Goal: Task Accomplishment & Management: Use online tool/utility

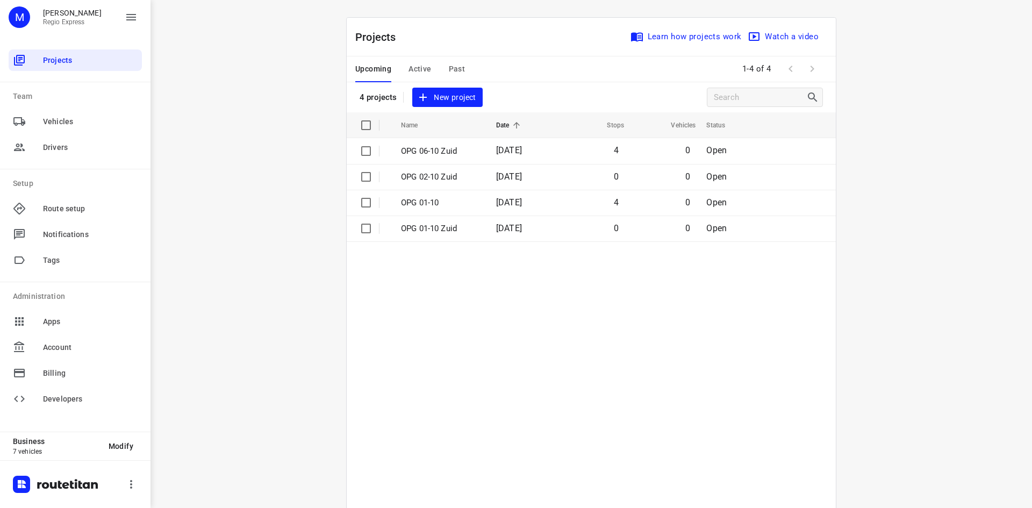
click at [418, 68] on span "Active" at bounding box center [420, 68] width 23 height 13
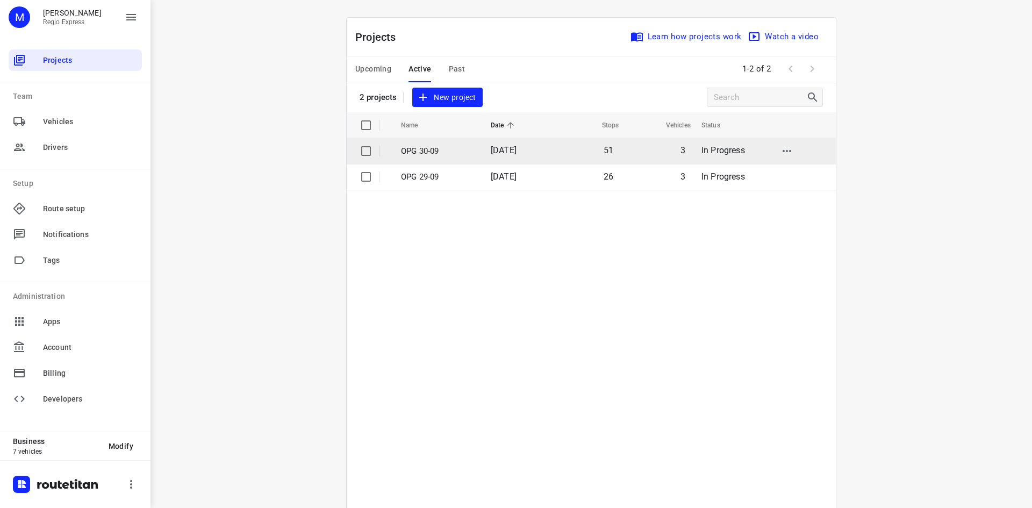
click at [494, 151] on span "[DATE]" at bounding box center [504, 150] width 26 height 10
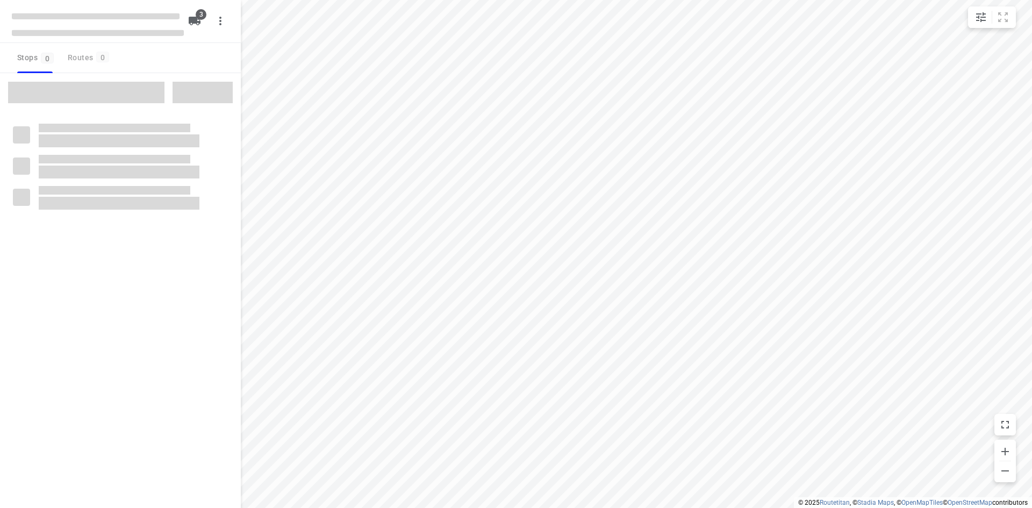
type input "distance"
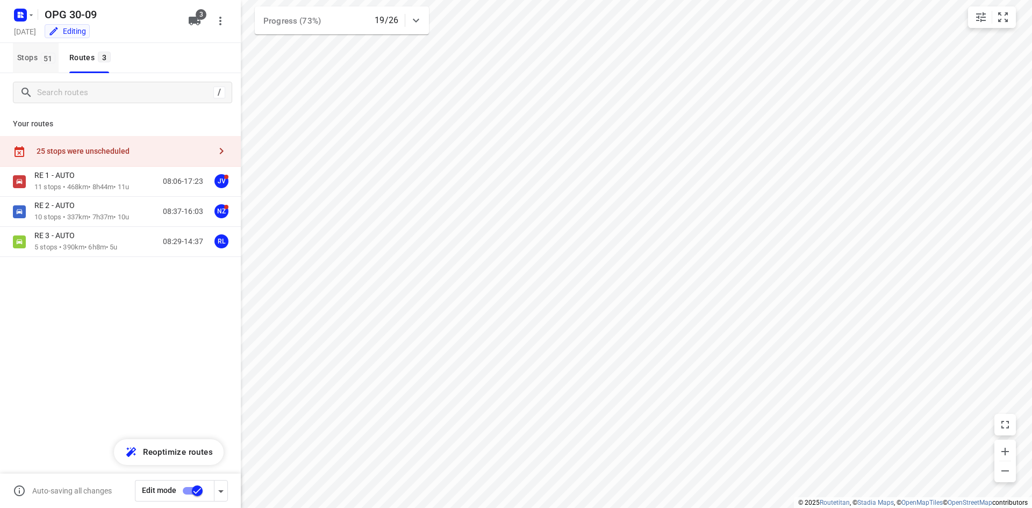
click at [29, 54] on span "Stops 51" at bounding box center [37, 57] width 41 height 13
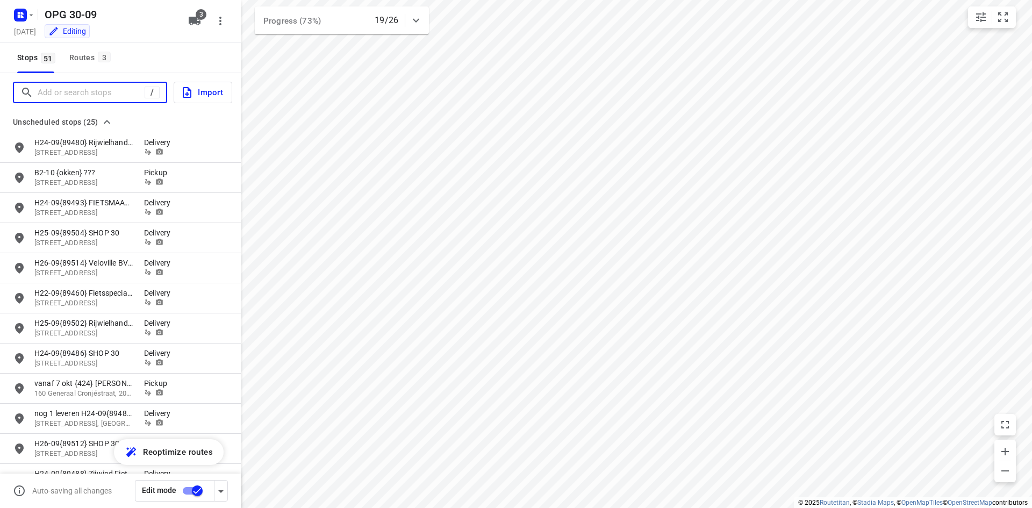
click at [57, 93] on input "Add or search stops" at bounding box center [91, 92] width 107 height 17
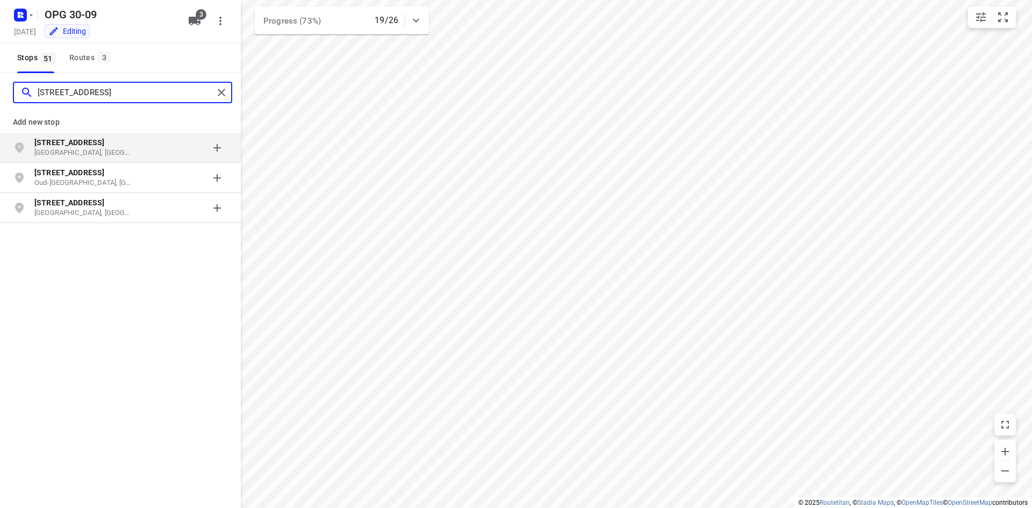
type input "[STREET_ADDRESS]"
click at [121, 143] on p "[STREET_ADDRESS]" at bounding box center [83, 142] width 99 height 11
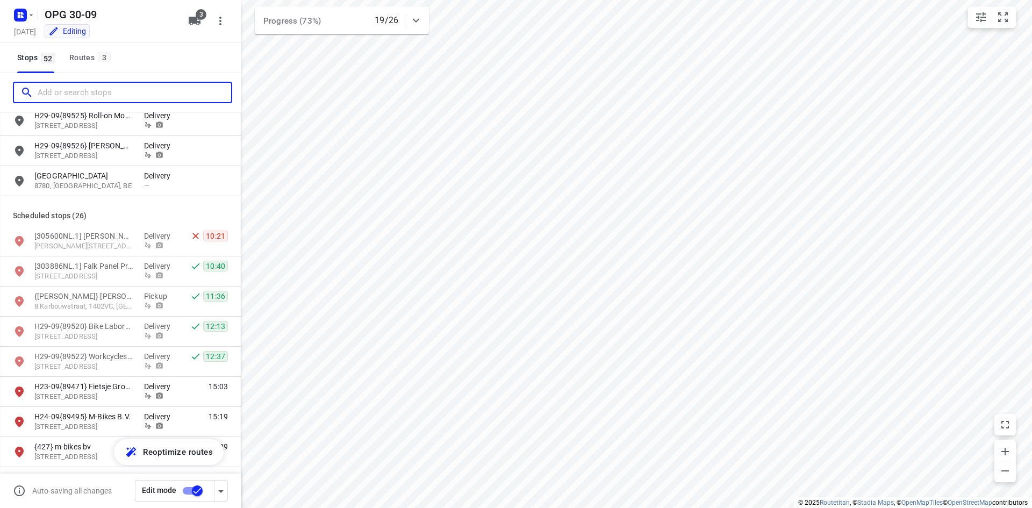
scroll to position [699, 0]
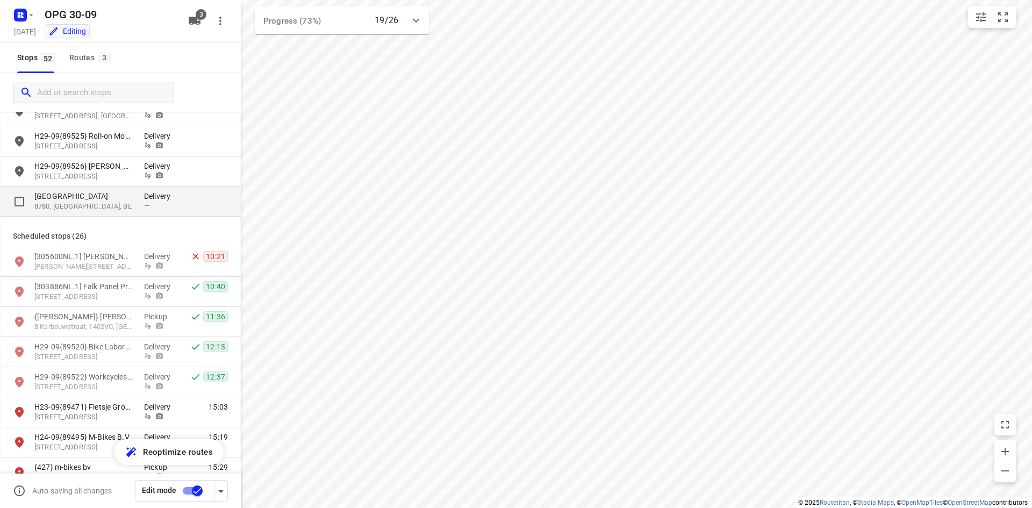
click at [123, 203] on p "8780, [GEOGRAPHIC_DATA], BE" at bounding box center [83, 207] width 99 height 10
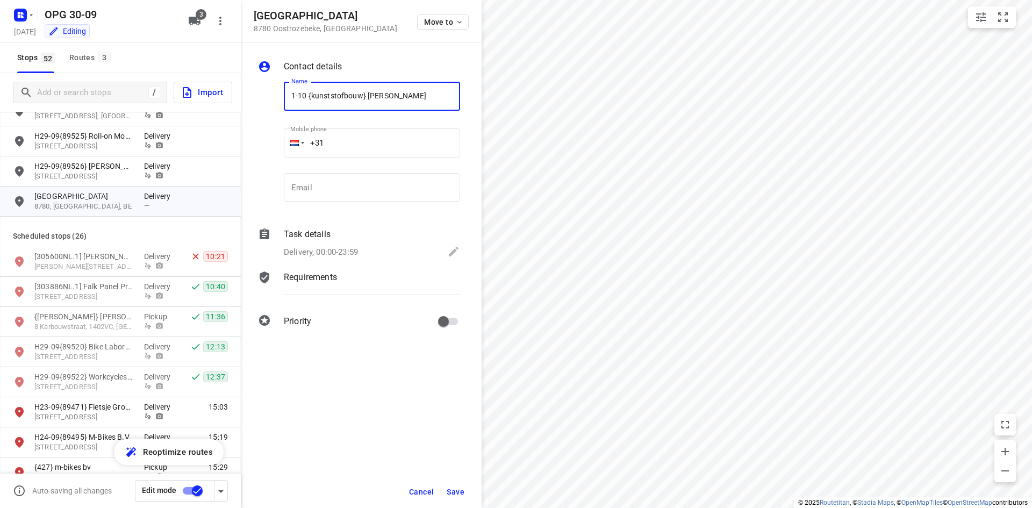
type input "1-10 {kunststofbouw} [PERSON_NAME]"
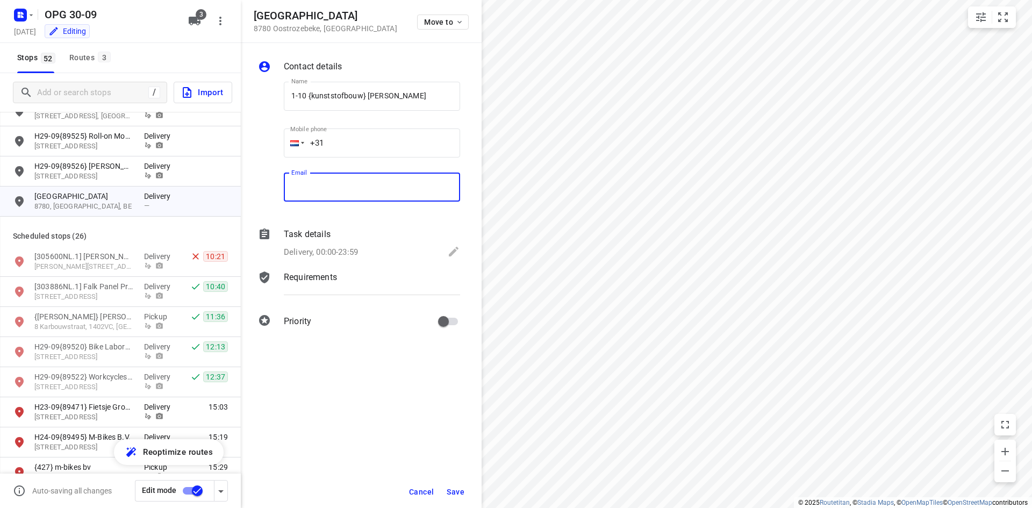
drag, startPoint x: 305, startPoint y: 184, endPoint x: 252, endPoint y: 197, distance: 54.2
click at [305, 184] on input "email" at bounding box center [372, 187] width 176 height 29
paste input "[PERSON_NAME][EMAIL_ADDRESS][PERSON_NAME][DOMAIN_NAME]"
type input "[PERSON_NAME][EMAIL_ADDRESS][PERSON_NAME][DOMAIN_NAME]"
click at [290, 145] on div at bounding box center [294, 143] width 9 height 6
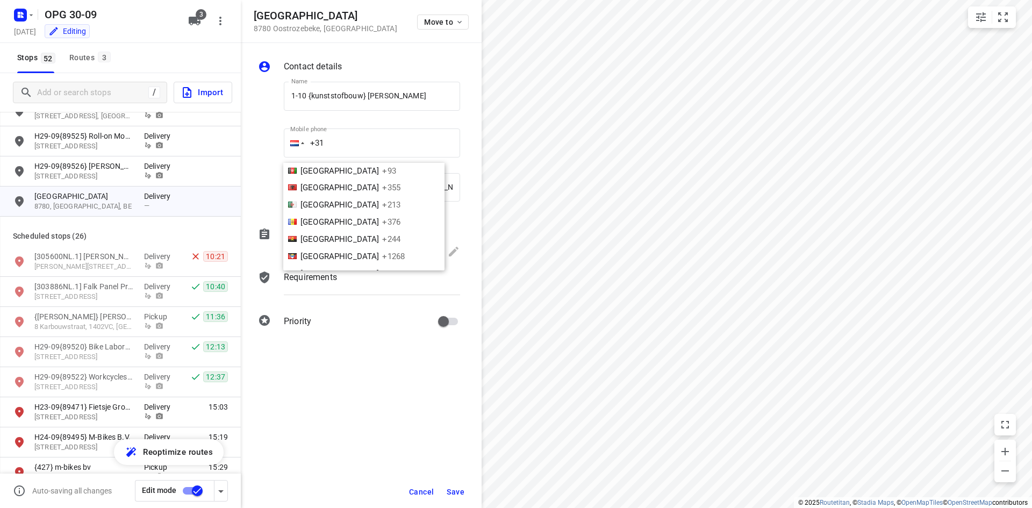
scroll to position [269, 0]
click at [325, 198] on li "[GEOGRAPHIC_DATA] +32" at bounding box center [363, 192] width 161 height 17
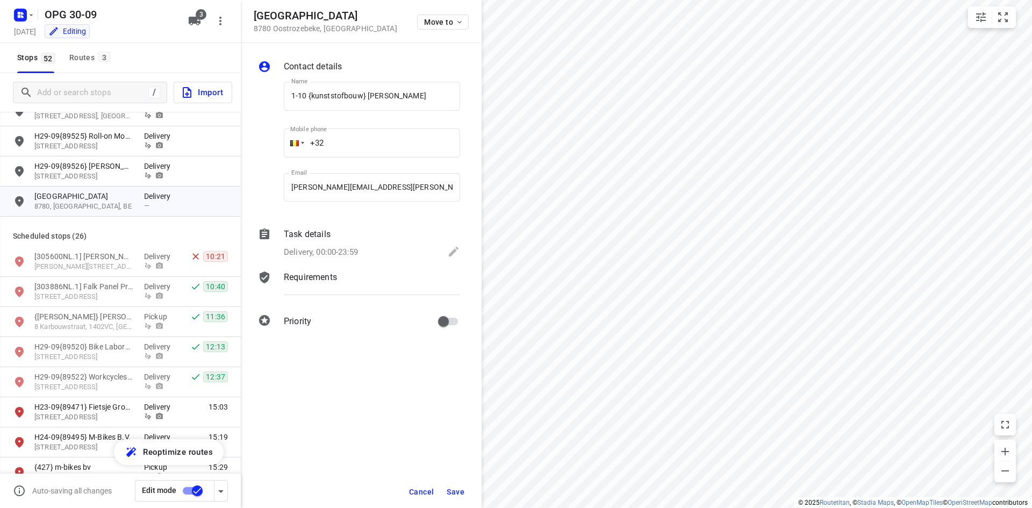
click at [347, 141] on input "+32" at bounding box center [372, 142] width 176 height 29
type input "[PHONE_NUMBER]"
drag, startPoint x: 371, startPoint y: 227, endPoint x: 366, endPoint y: 253, distance: 26.8
click at [371, 229] on div "Contact details Name 1-10 {kunststofbouw} [PERSON_NAME] Name Mobile phone [PHON…" at bounding box center [361, 196] width 241 height 306
click at [366, 249] on div "Delivery, 00:00-23:59" at bounding box center [372, 252] width 176 height 15
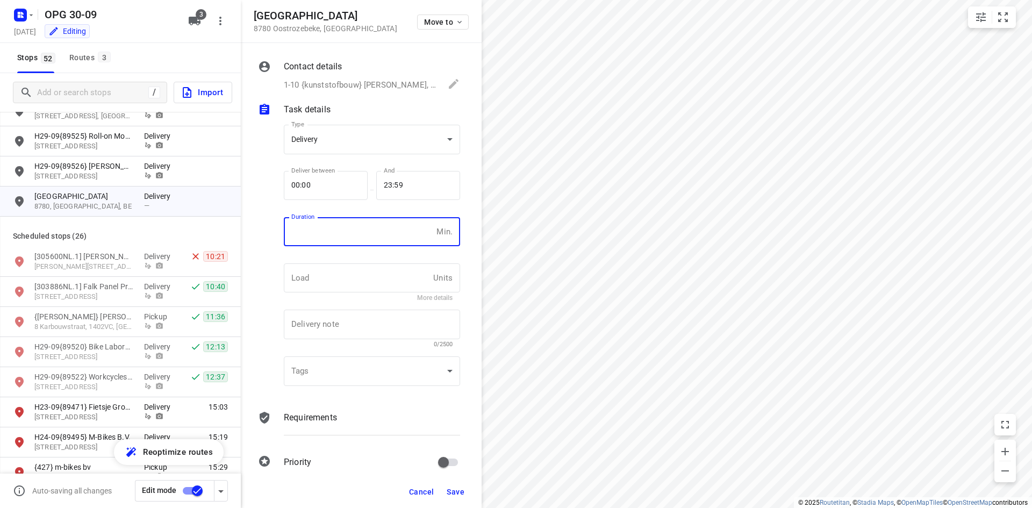
click at [360, 244] on input "number" at bounding box center [358, 231] width 148 height 29
type input "10"
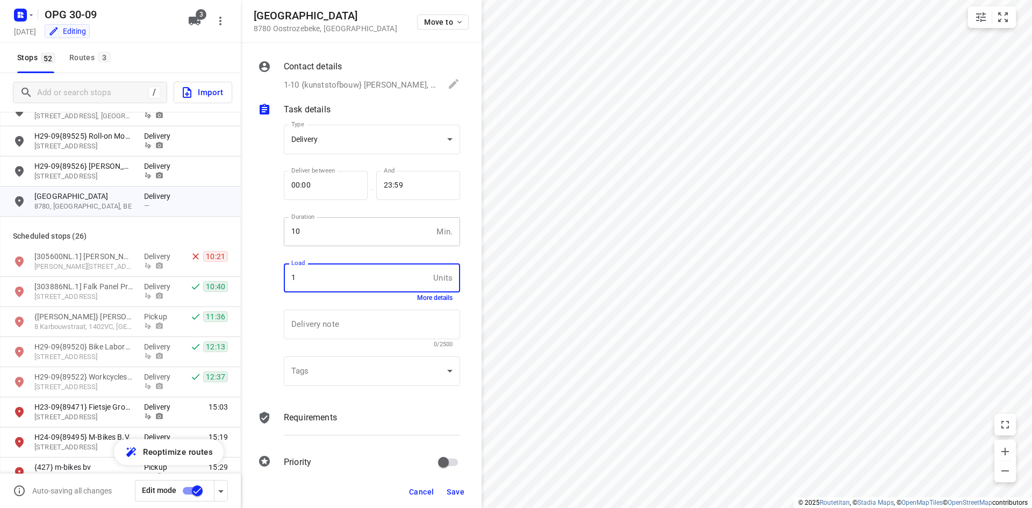
type input "1"
click at [281, 442] on div at bounding box center [269, 427] width 26 height 37
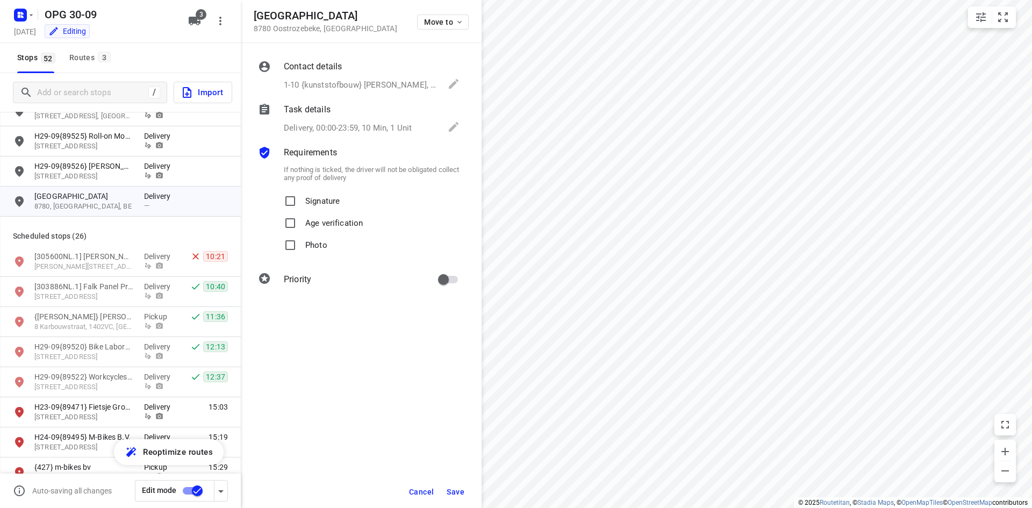
click at [319, 210] on span "Signature" at bounding box center [322, 201] width 34 height 22
click at [301, 210] on input "Signature" at bounding box center [291, 201] width 22 height 22
checkbox input "true"
click at [324, 250] on span "Photo" at bounding box center [316, 245] width 22 height 22
click at [301, 250] on input "Photo" at bounding box center [291, 245] width 22 height 22
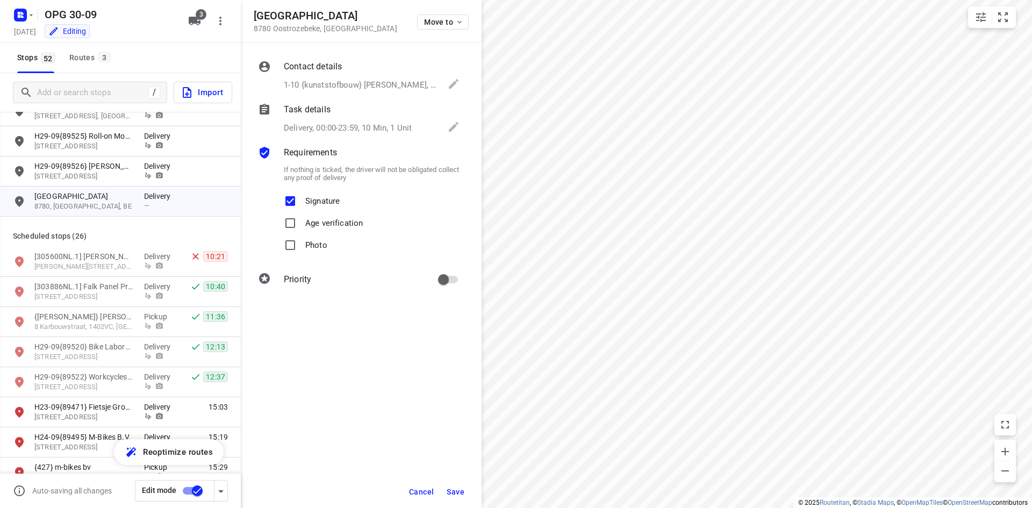
checkbox input "true"
click at [443, 274] on input "primary checkbox" at bounding box center [443, 279] width 61 height 20
checkbox input "true"
click at [445, 484] on button "Save" at bounding box center [455, 491] width 26 height 19
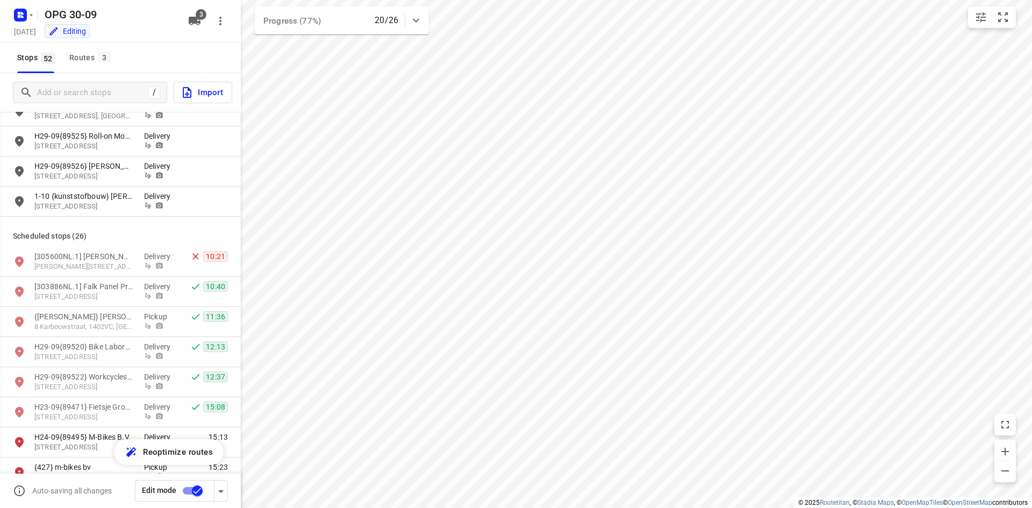
click at [423, 507] on html "i © 2025 Routetitan , © Stadia Maps , © OpenMapTiles © OpenStreetMap contributo…" at bounding box center [516, 254] width 1032 height 508
click at [109, 260] on p "[305600NL.1] [PERSON_NAME]" at bounding box center [83, 256] width 99 height 11
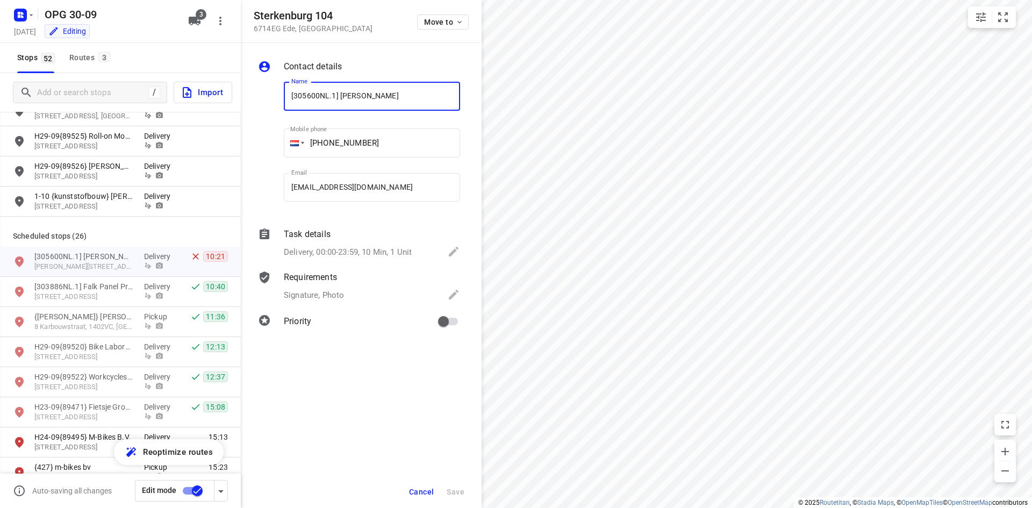
click at [291, 93] on input "[305600NL.1] [PERSON_NAME]" at bounding box center [372, 96] width 176 height 29
click at [292, 92] on input "[305600NL.1] [PERSON_NAME]" at bounding box center [372, 96] width 176 height 29
type input "1-10 [305600NL.1] [PERSON_NAME]"
click at [446, 493] on button "Save" at bounding box center [455, 491] width 26 height 19
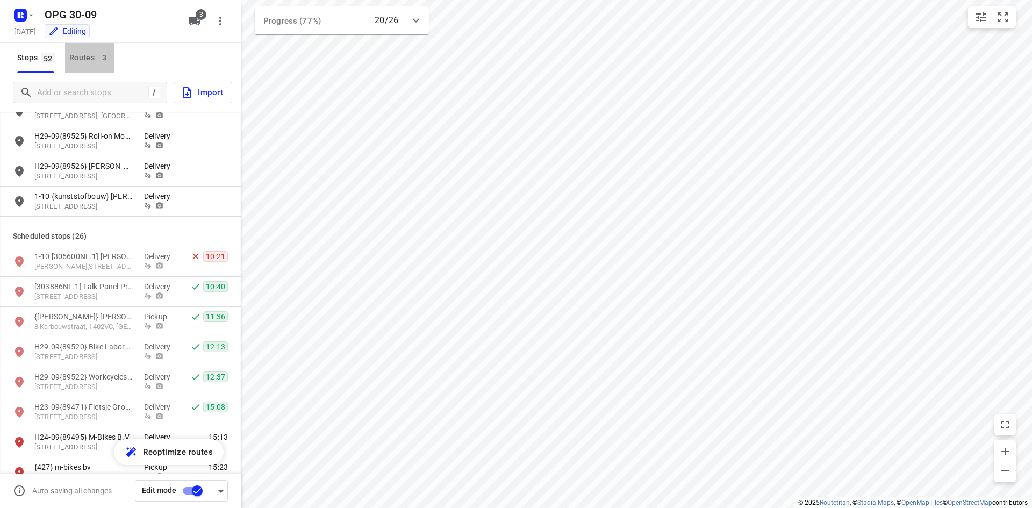
click at [113, 47] on button "Routes 3" at bounding box center [89, 58] width 49 height 30
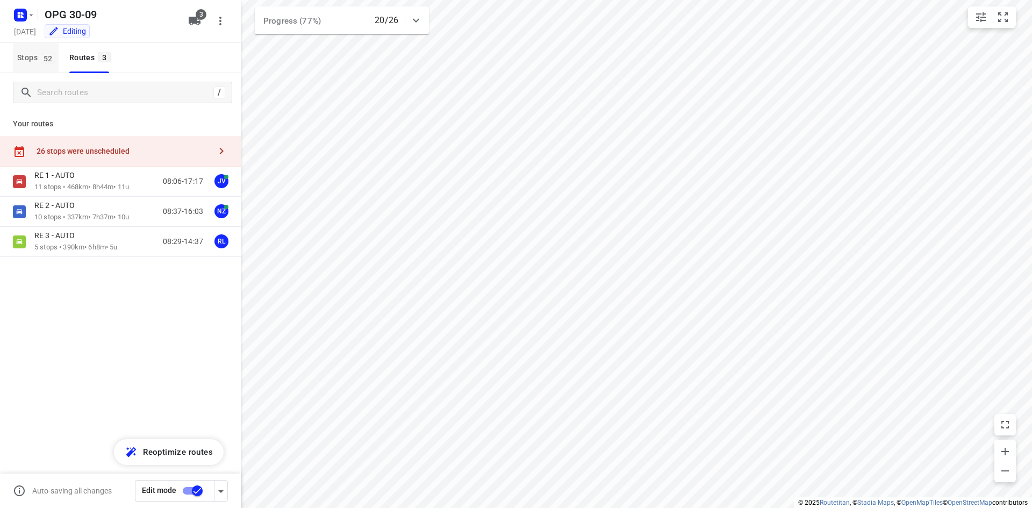
click at [44, 63] on span "52" at bounding box center [48, 58] width 15 height 11
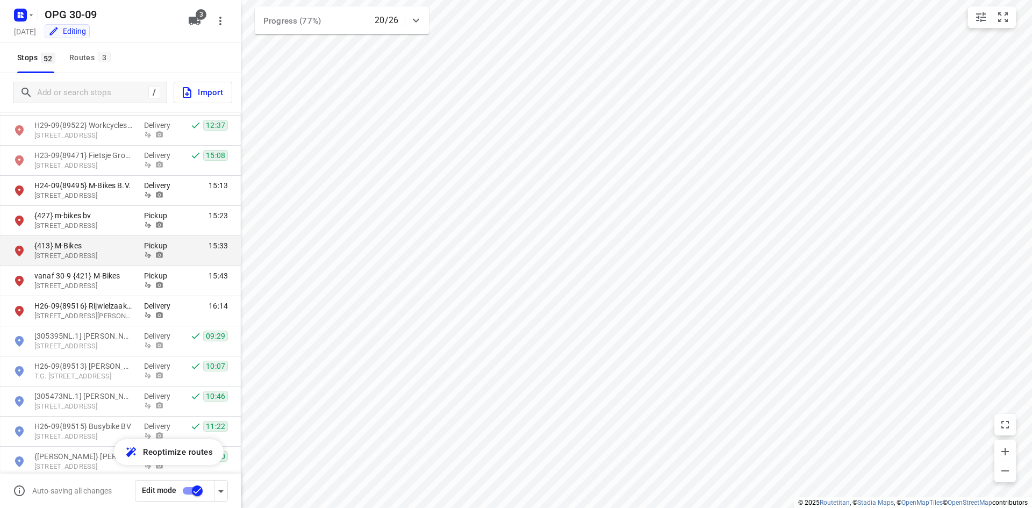
scroll to position [968, 0]
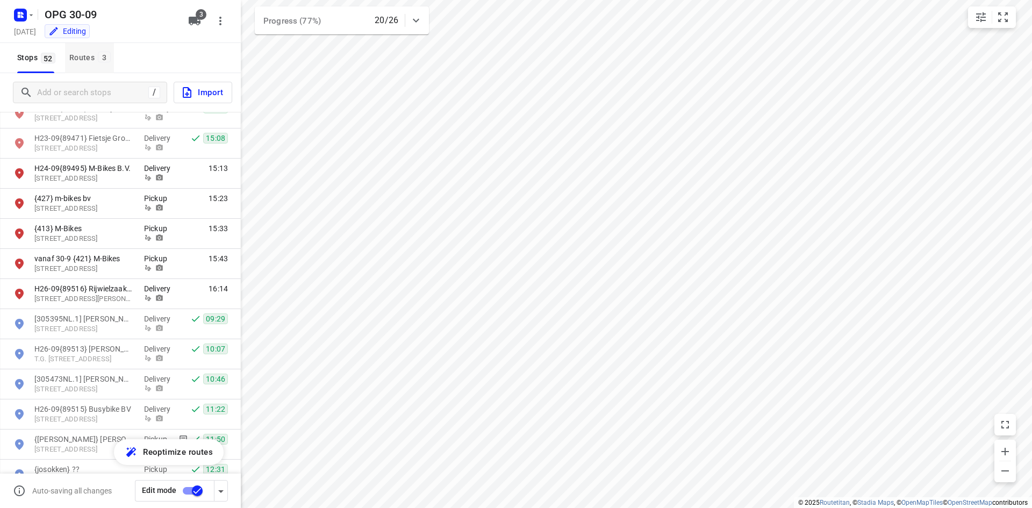
click at [88, 55] on div "Routes 3" at bounding box center [91, 57] width 45 height 13
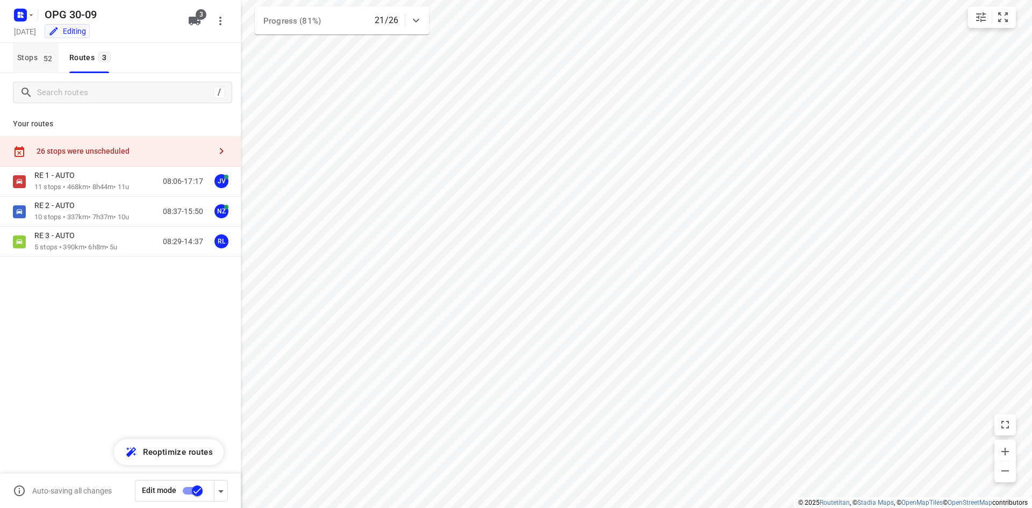
click at [48, 70] on button "Stops 52" at bounding box center [36, 58] width 46 height 30
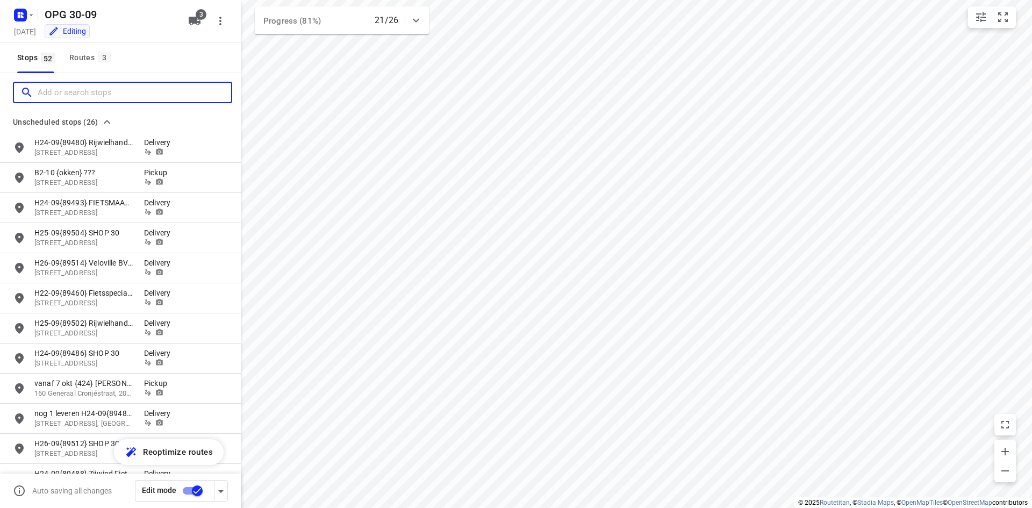
click at [48, 98] on input "Add or search stops" at bounding box center [135, 92] width 194 height 17
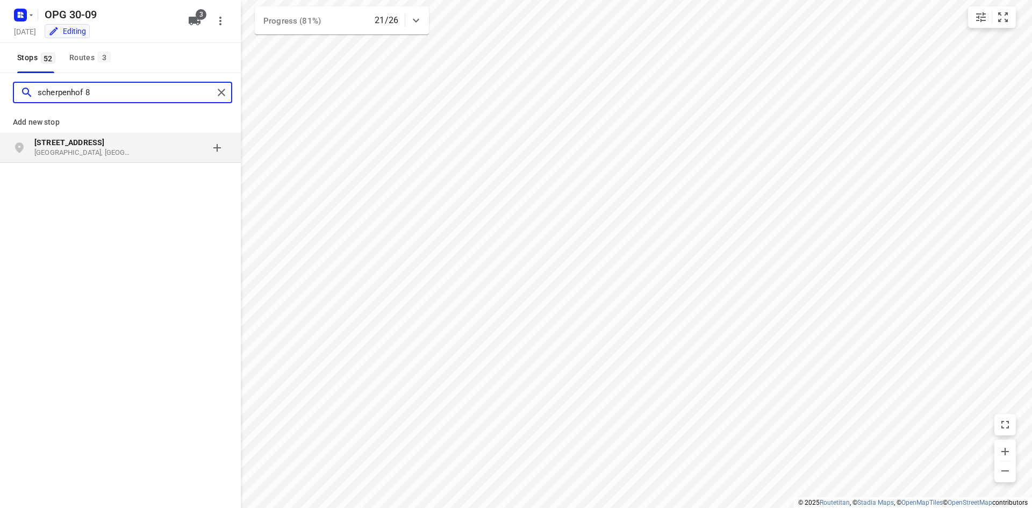
type input "scherpenhof 8"
click at [85, 149] on p "[GEOGRAPHIC_DATA], [GEOGRAPHIC_DATA]" at bounding box center [83, 153] width 99 height 10
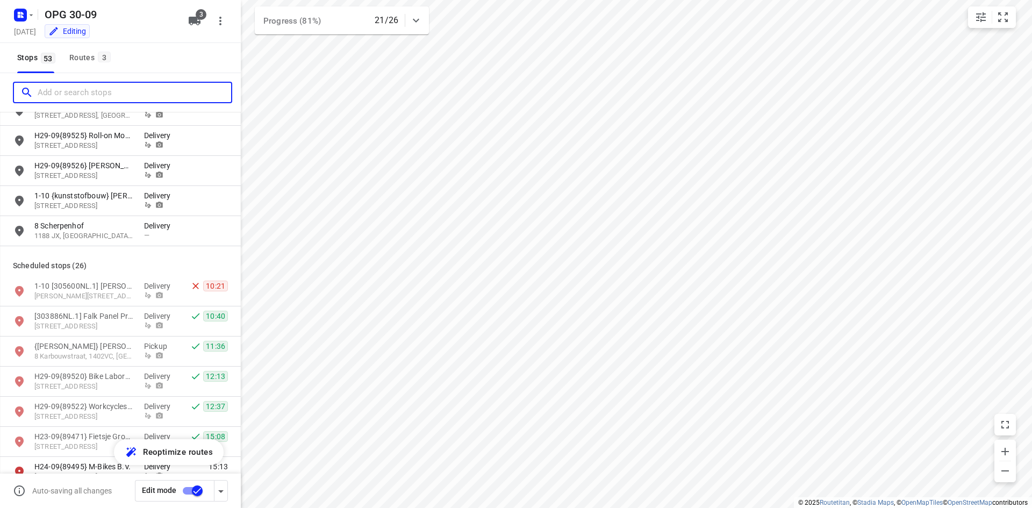
scroll to position [699, 0]
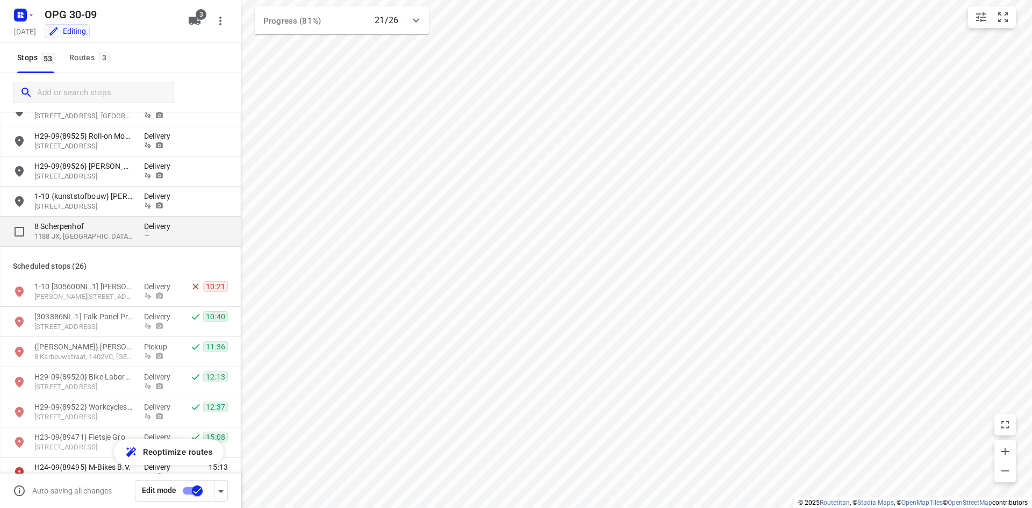
click at [89, 224] on p "8 Scherpenhof" at bounding box center [83, 226] width 99 height 11
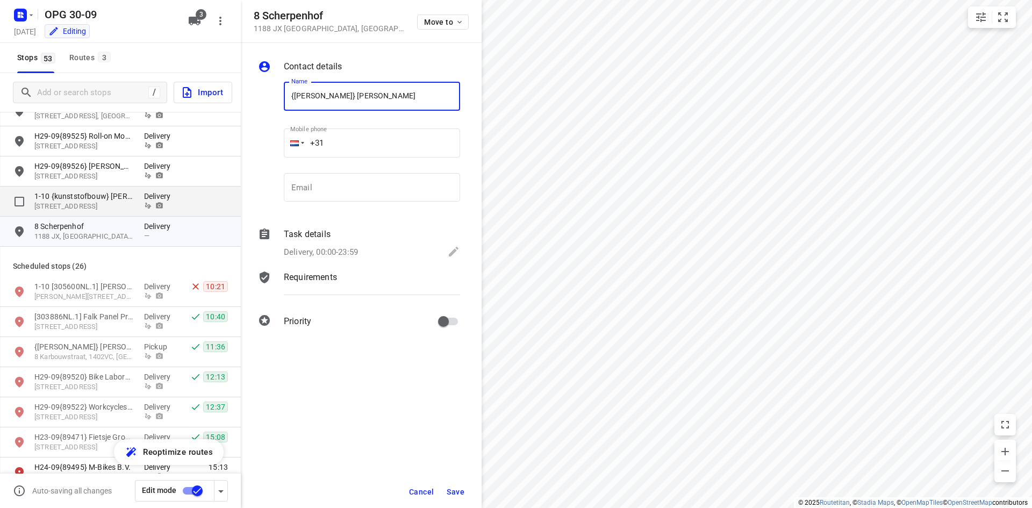
type input "{[PERSON_NAME]} [PERSON_NAME]"
type input "[PHONE_NUMBER]"
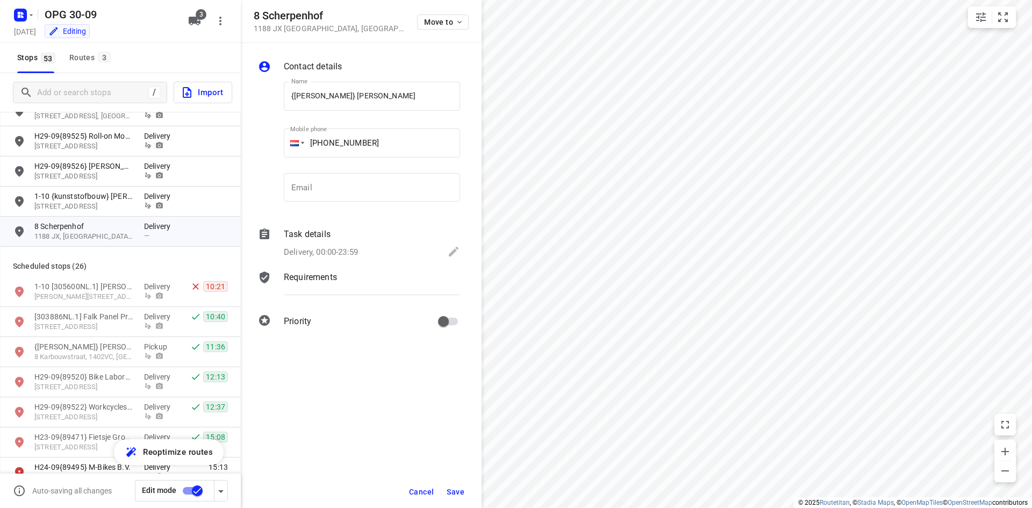
click at [394, 258] on div "Delivery, 00:00-23:59" at bounding box center [372, 252] width 176 height 15
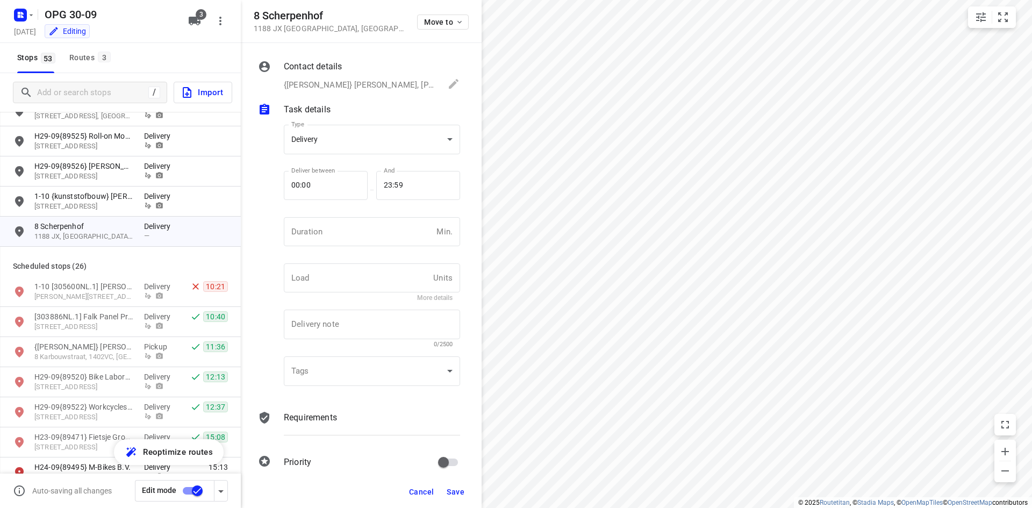
click at [362, 209] on div "Deliver between 00:00 Deliver between" at bounding box center [326, 190] width 84 height 46
click at [350, 228] on input "number" at bounding box center [358, 231] width 148 height 29
type input "10"
type input "1"
click at [316, 420] on p "Requirements" at bounding box center [310, 417] width 53 height 13
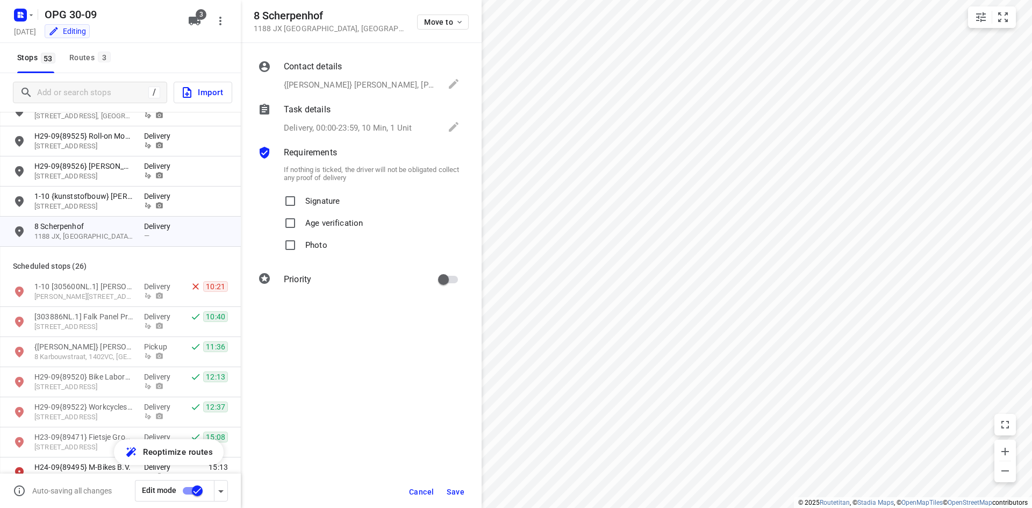
click at [314, 201] on p "Signature" at bounding box center [322, 198] width 34 height 16
click at [301, 201] on input "Signature" at bounding box center [291, 201] width 22 height 22
checkbox input "true"
click at [327, 252] on div "Photo" at bounding box center [372, 245] width 176 height 22
click at [318, 245] on p "Photo" at bounding box center [316, 242] width 22 height 16
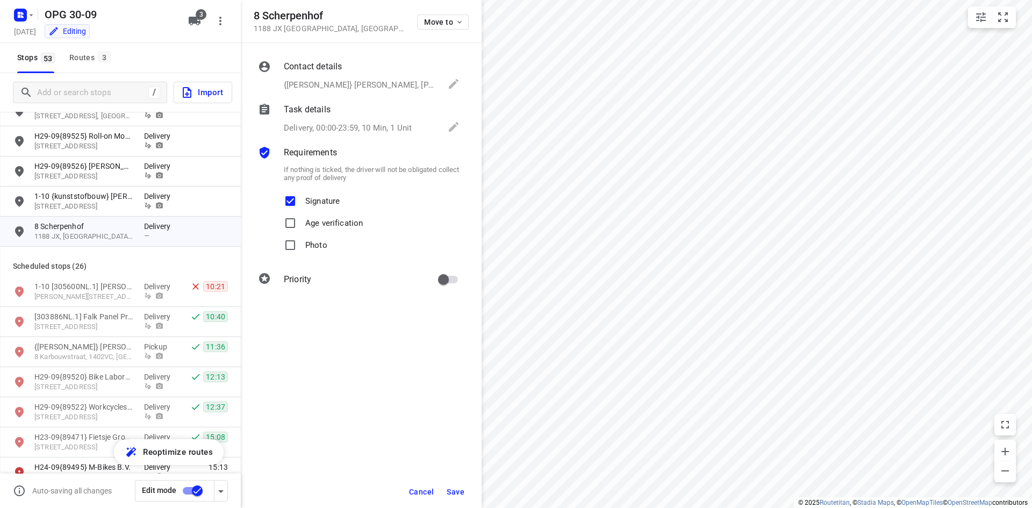
click at [301, 245] on input "Photo" at bounding box center [291, 245] width 22 height 22
checkbox input "true"
click at [456, 492] on span "Save" at bounding box center [456, 492] width 18 height 9
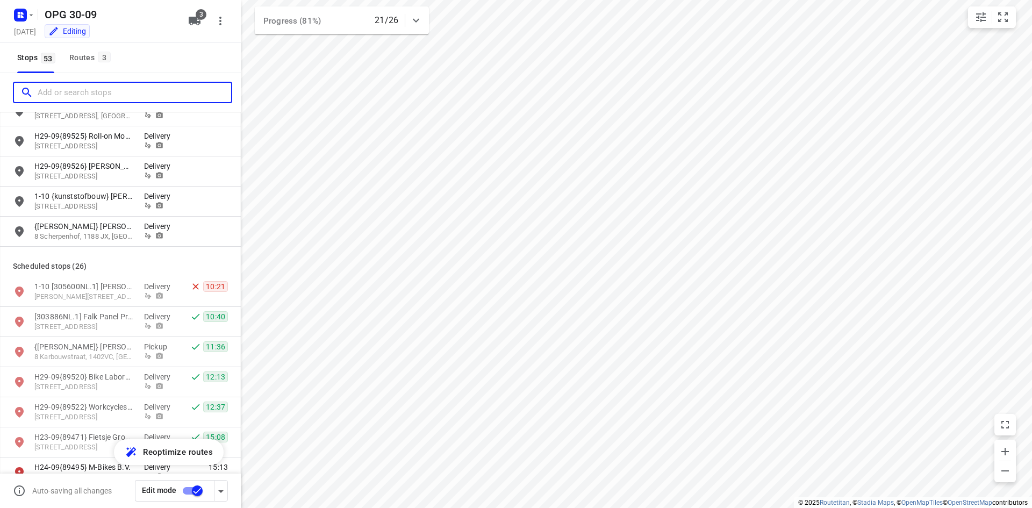
click at [56, 92] on input "Add or search stops" at bounding box center [135, 92] width 194 height 17
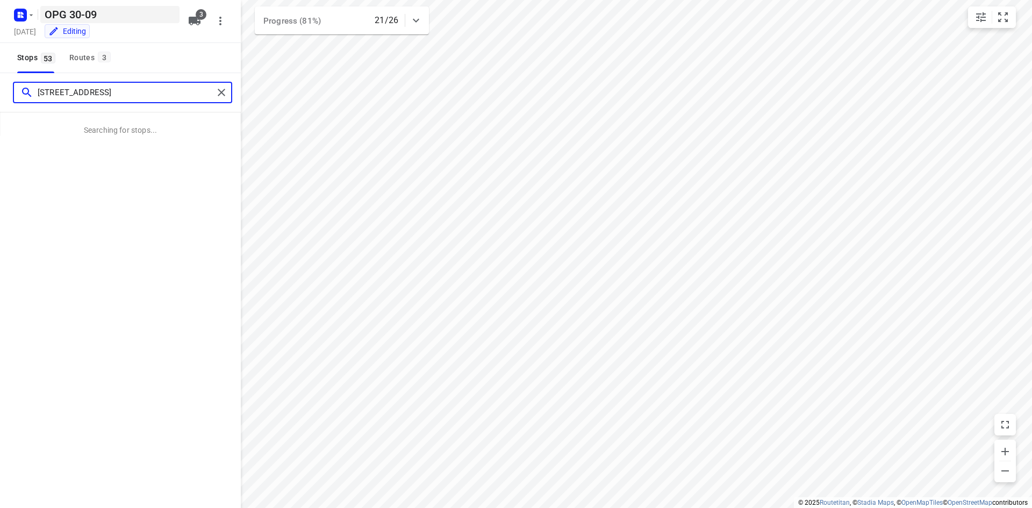
type input "[STREET_ADDRESS]"
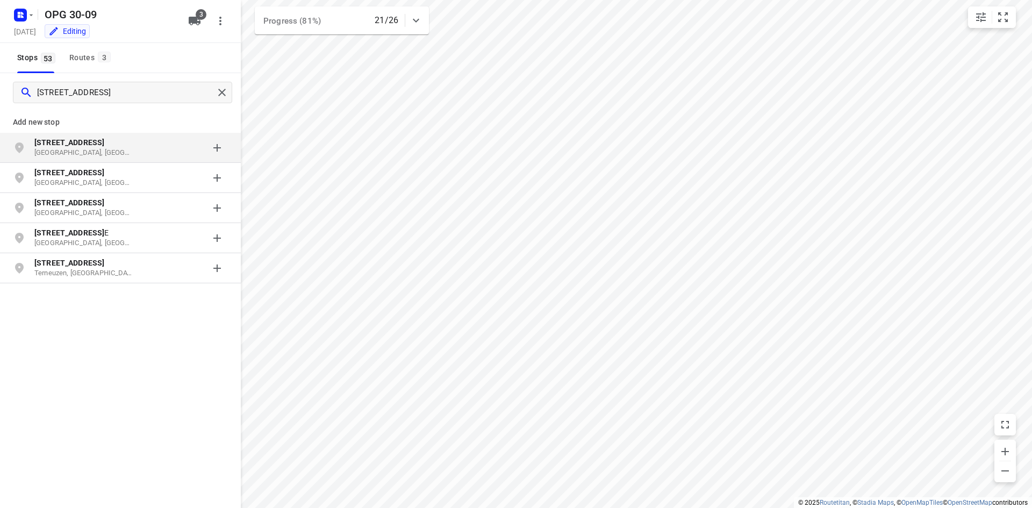
click at [87, 145] on b "[STREET_ADDRESS]" at bounding box center [69, 142] width 70 height 9
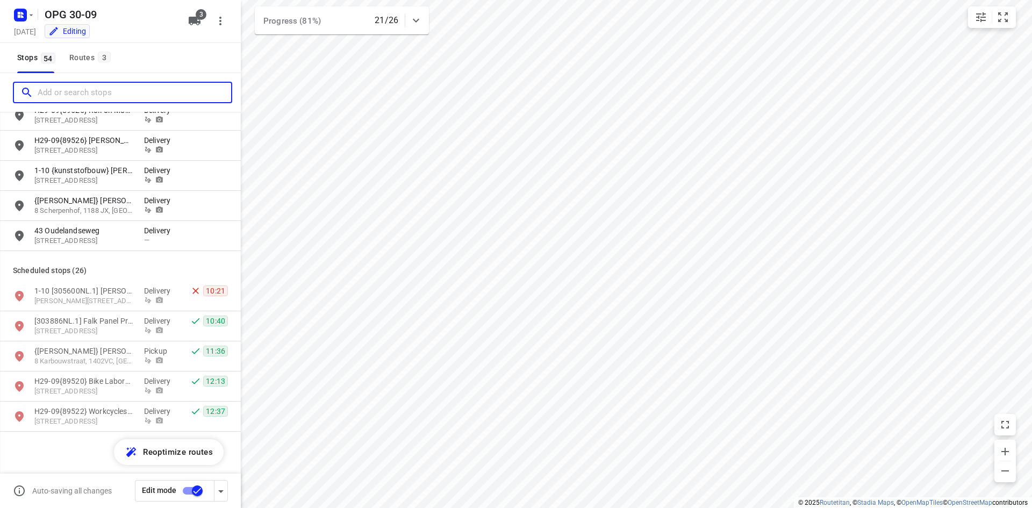
scroll to position [645, 0]
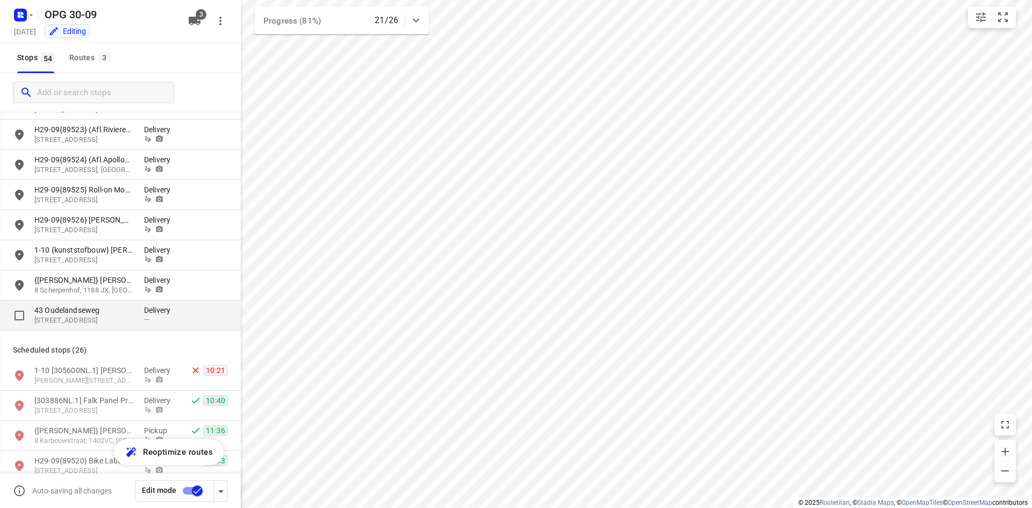
click at [124, 326] on div "43 [STREET_ADDRESS] Delivery —" at bounding box center [120, 315] width 241 height 30
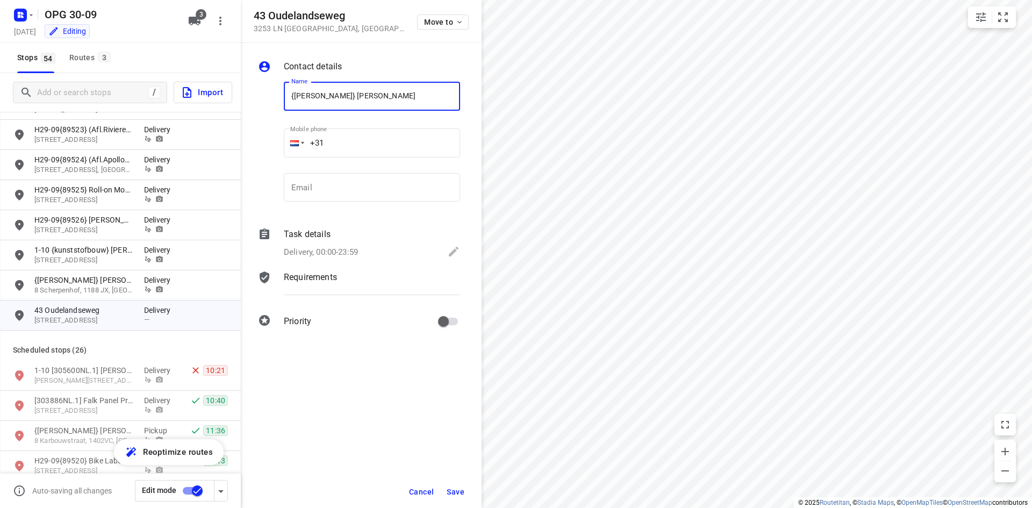
type input "{[PERSON_NAME]} [PERSON_NAME]"
type input "[PHONE_NUMBER]"
click at [322, 250] on p "Delivery, 00:00-23:59" at bounding box center [321, 252] width 74 height 12
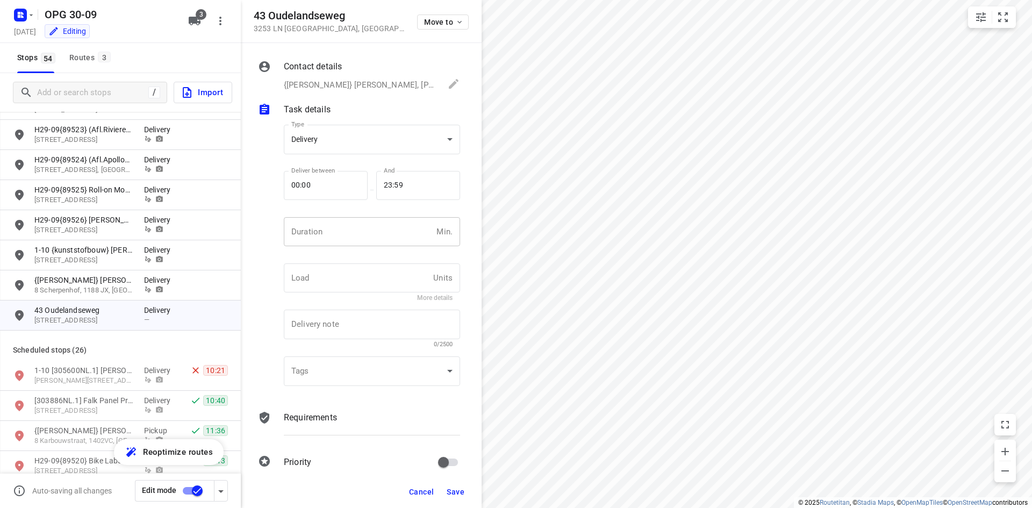
click at [338, 220] on input "number" at bounding box center [358, 231] width 148 height 29
type input "10"
type input "1"
click at [319, 416] on p "Requirements" at bounding box center [310, 417] width 53 height 13
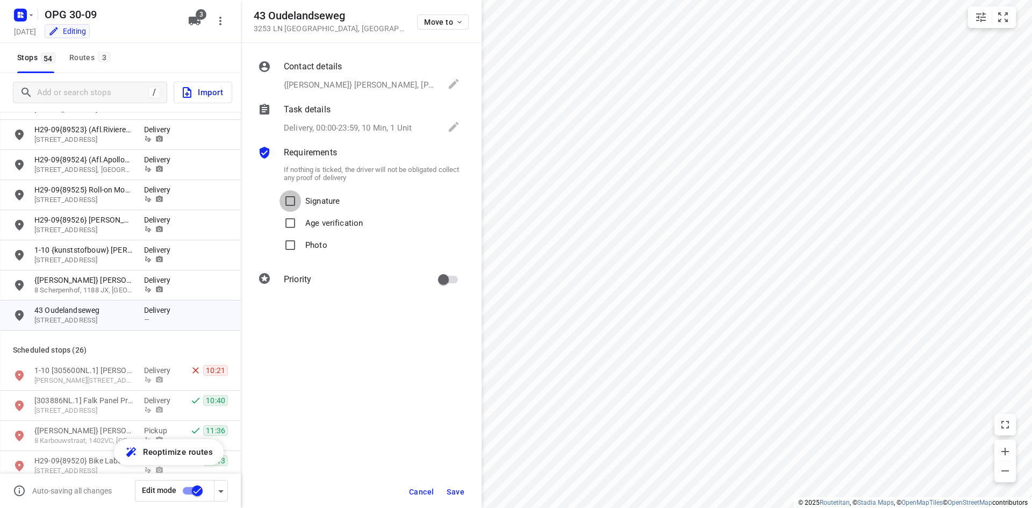
click at [297, 196] on input "Signature" at bounding box center [291, 201] width 22 height 22
checkbox input "true"
click at [307, 238] on p "Photo" at bounding box center [316, 242] width 22 height 16
click at [301, 238] on input "Photo" at bounding box center [291, 245] width 22 height 22
checkbox input "true"
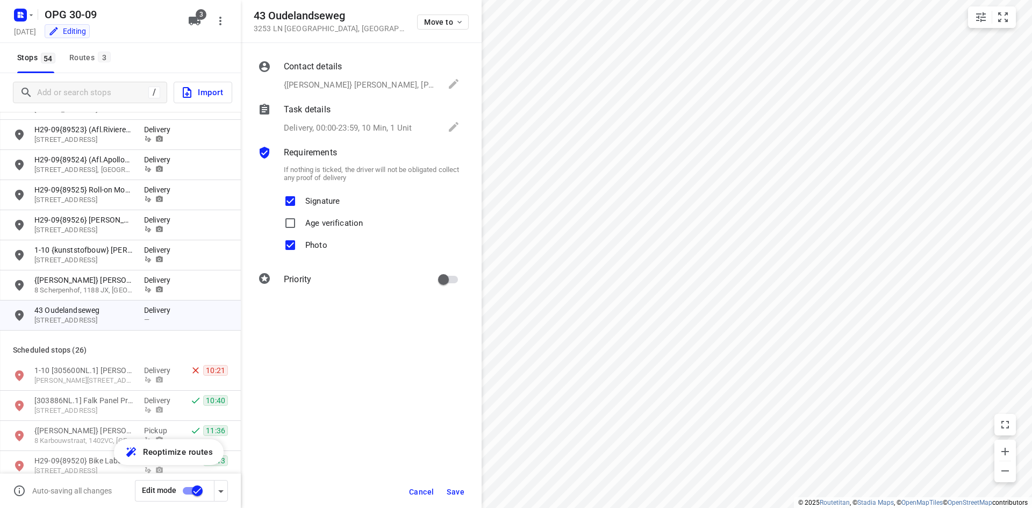
click at [453, 496] on span "Save" at bounding box center [456, 492] width 18 height 9
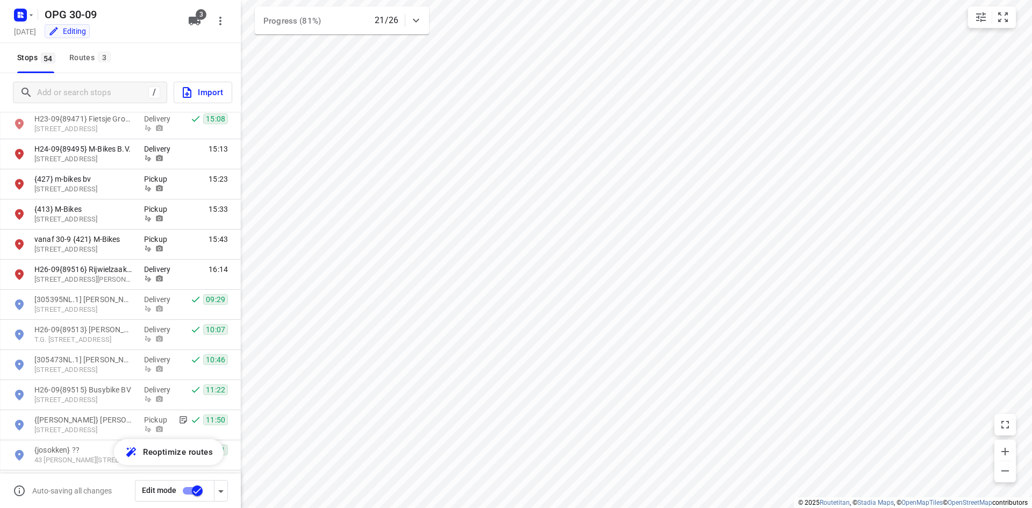
scroll to position [1045, 0]
click at [96, 60] on div "Routes 3" at bounding box center [91, 57] width 45 height 13
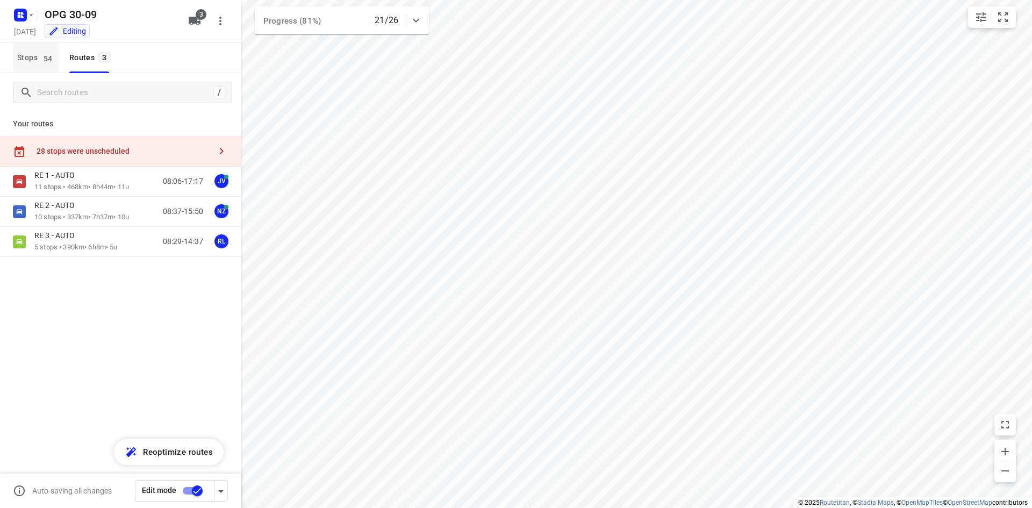
click at [38, 60] on span "Stops 54" at bounding box center [37, 57] width 41 height 13
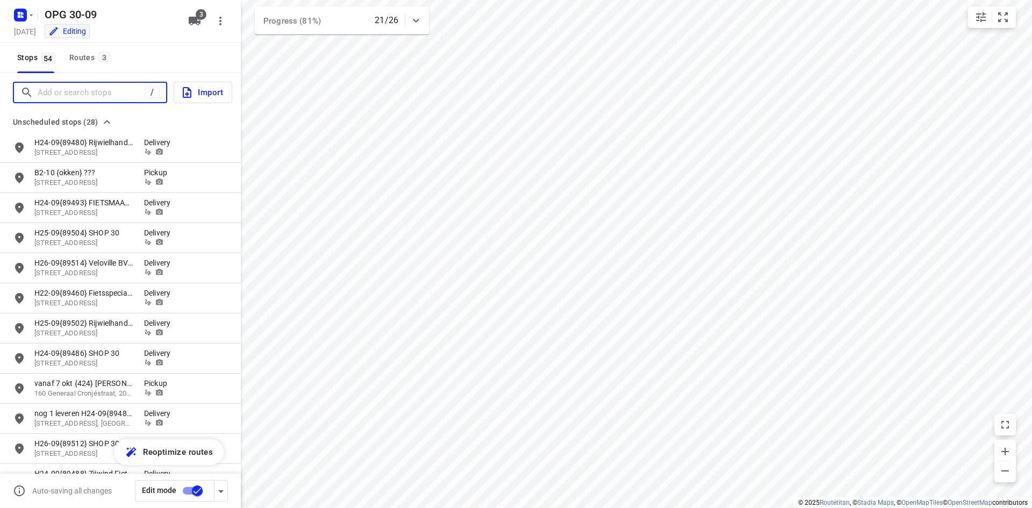
click at [123, 96] on input "Add or search stops" at bounding box center [91, 92] width 107 height 17
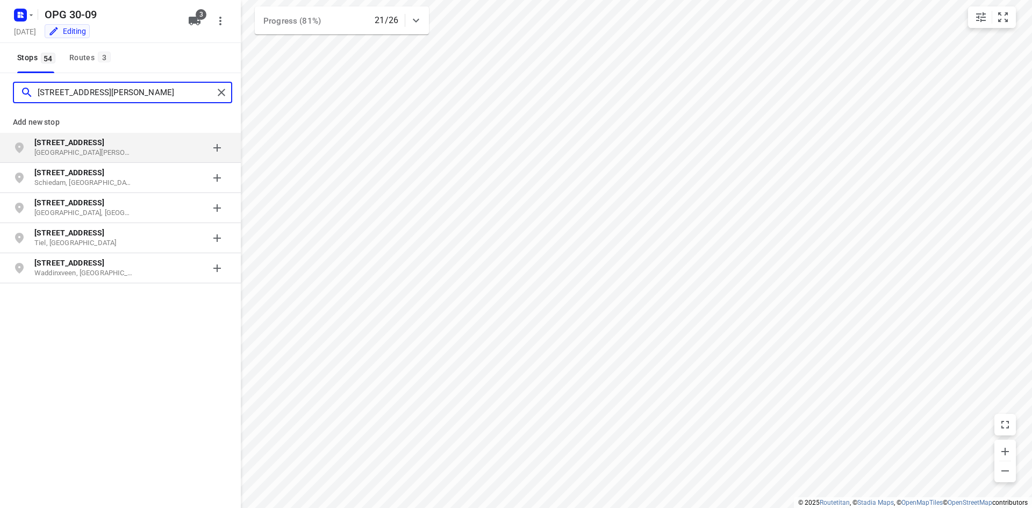
type input "[STREET_ADDRESS][PERSON_NAME]"
click at [104, 146] on b "[STREET_ADDRESS]" at bounding box center [69, 142] width 70 height 9
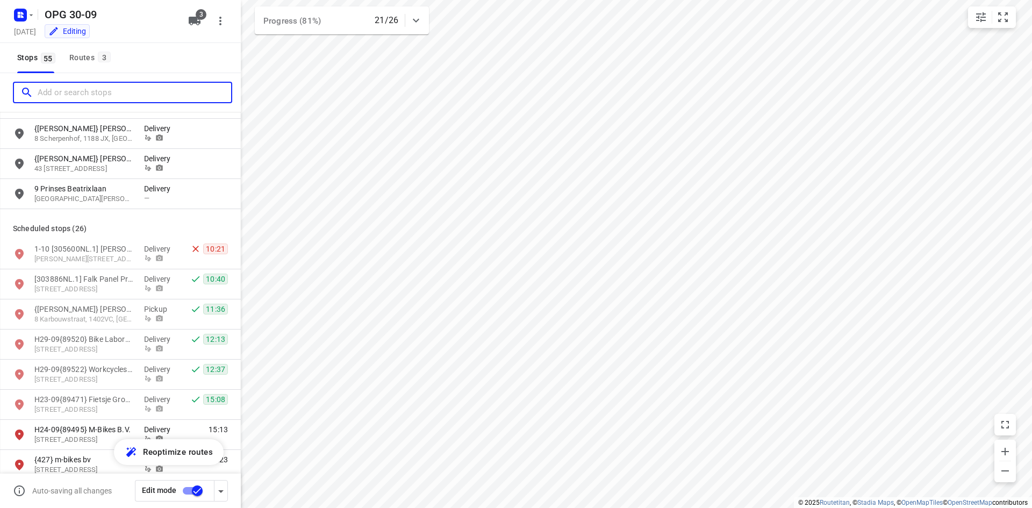
scroll to position [806, 0]
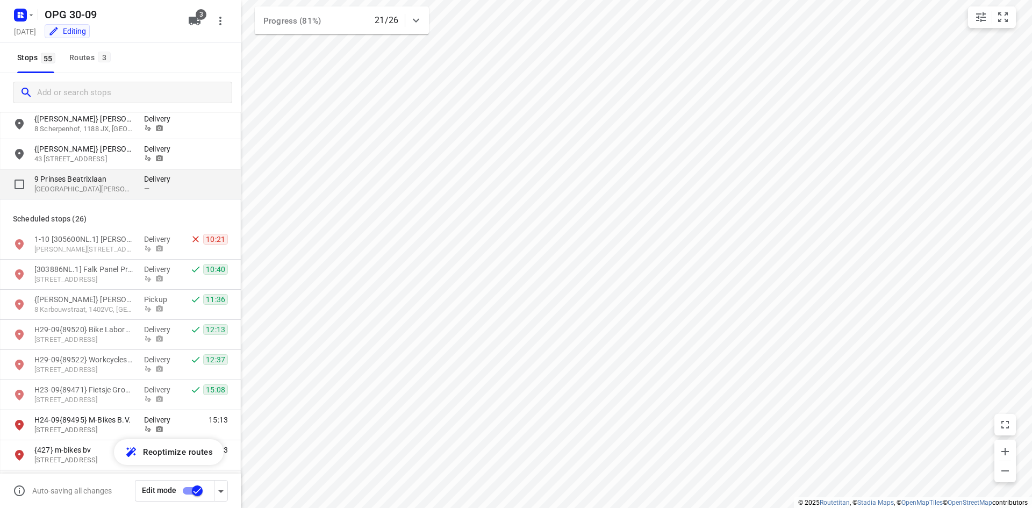
click at [134, 192] on div "9 [STREET_ADDRESS][PERSON_NAME][PERSON_NAME]" at bounding box center [89, 184] width 110 height 21
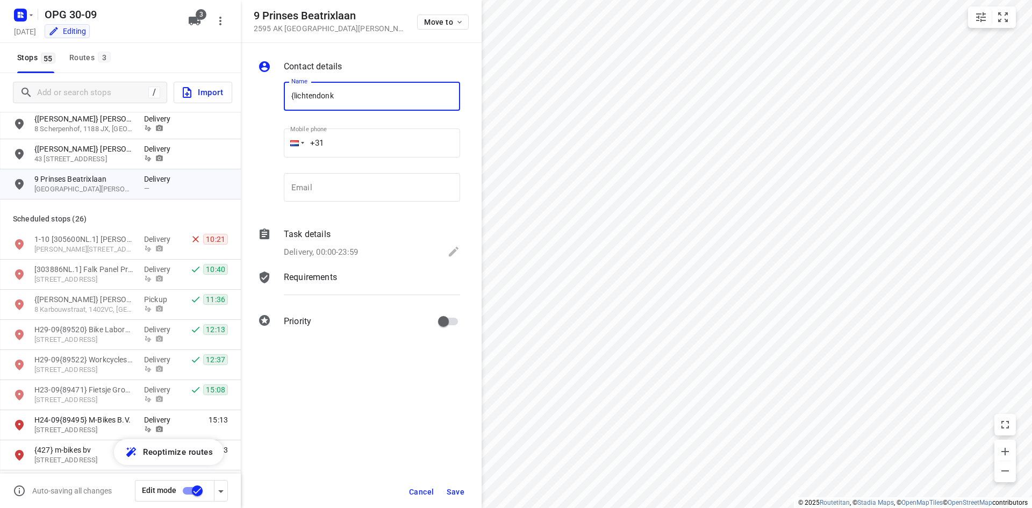
type input "{lichtendonk"
type input "+31"
click at [345, 97] on input "{lichtendonk" at bounding box center [372, 96] width 176 height 29
type input "{lichtendonk} Youthcare Holding B.V."
drag, startPoint x: 327, startPoint y: 241, endPoint x: 345, endPoint y: 195, distance: 49.5
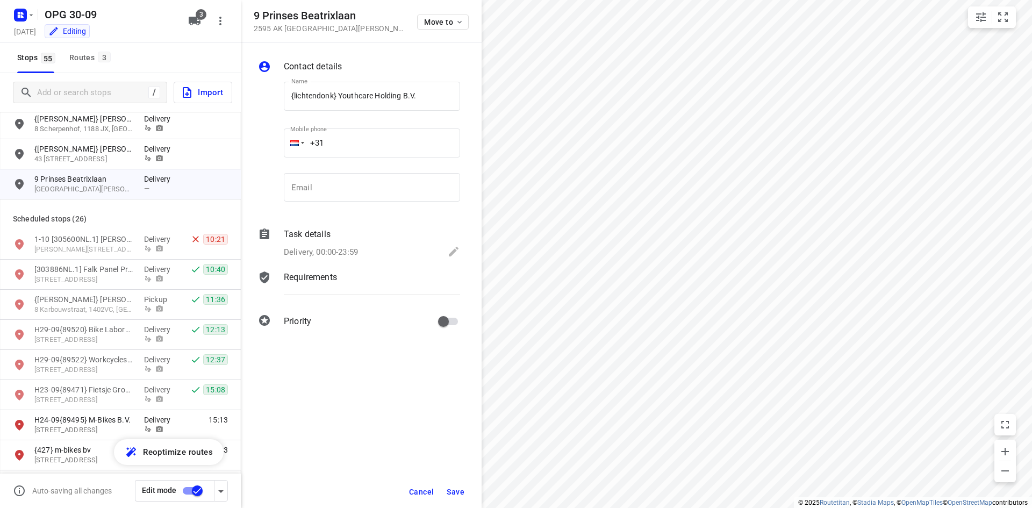
click at [326, 241] on div "Task details Delivery, 00:00-23:59" at bounding box center [372, 244] width 181 height 37
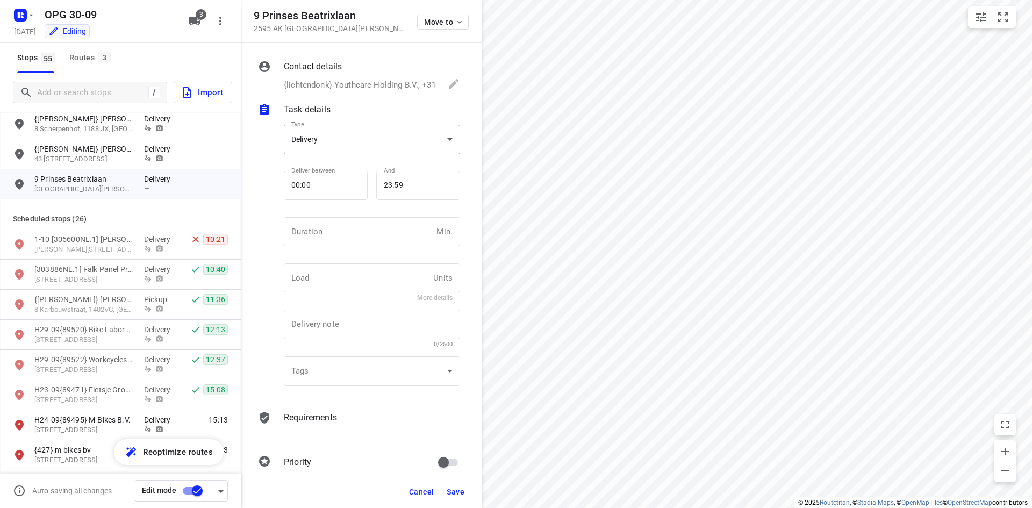
click at [349, 141] on body "i © 2025 Routetitan , © Stadia Maps , © OpenMapTiles © OpenStreetMap contributo…" at bounding box center [516, 254] width 1032 height 508
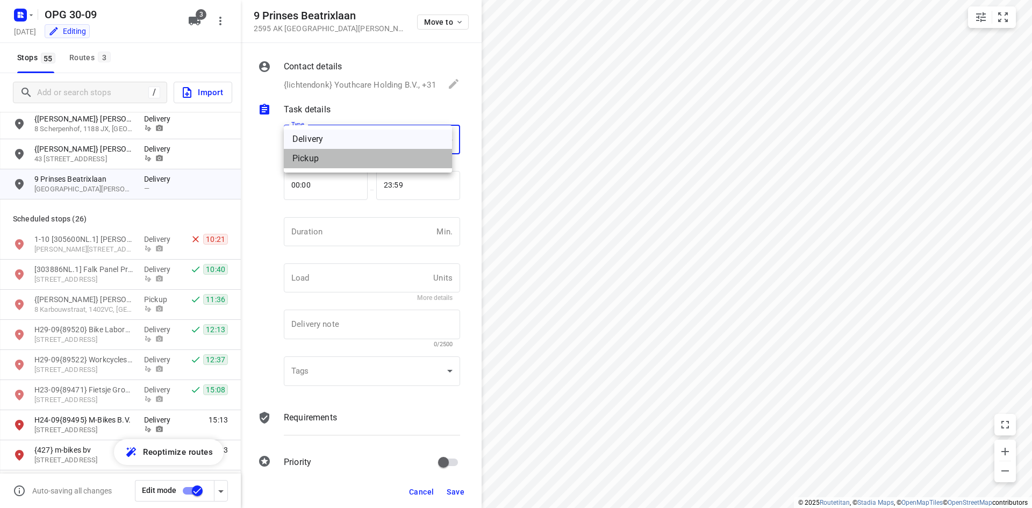
click at [346, 160] on div "Pickup" at bounding box center [367, 158] width 151 height 13
type input "pickup"
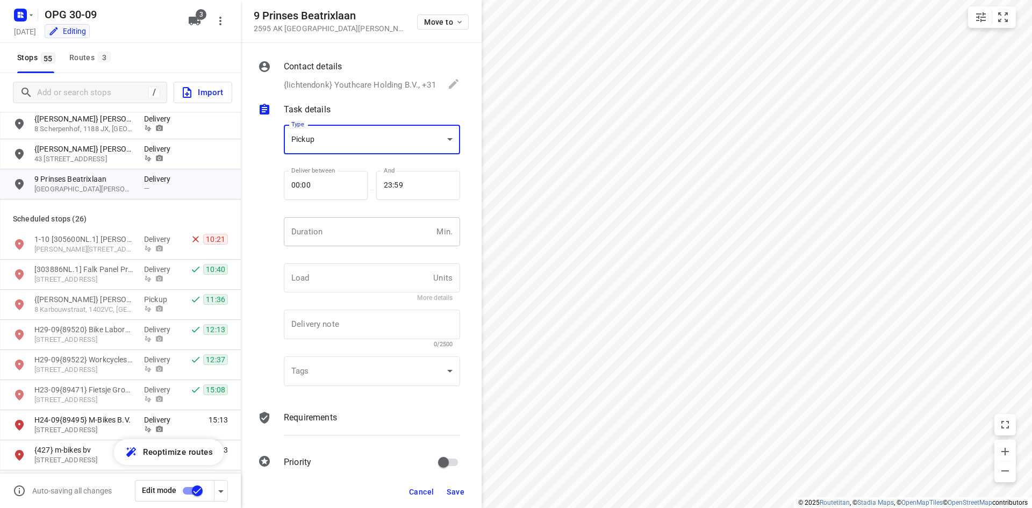
click at [358, 230] on input "number" at bounding box center [358, 231] width 148 height 29
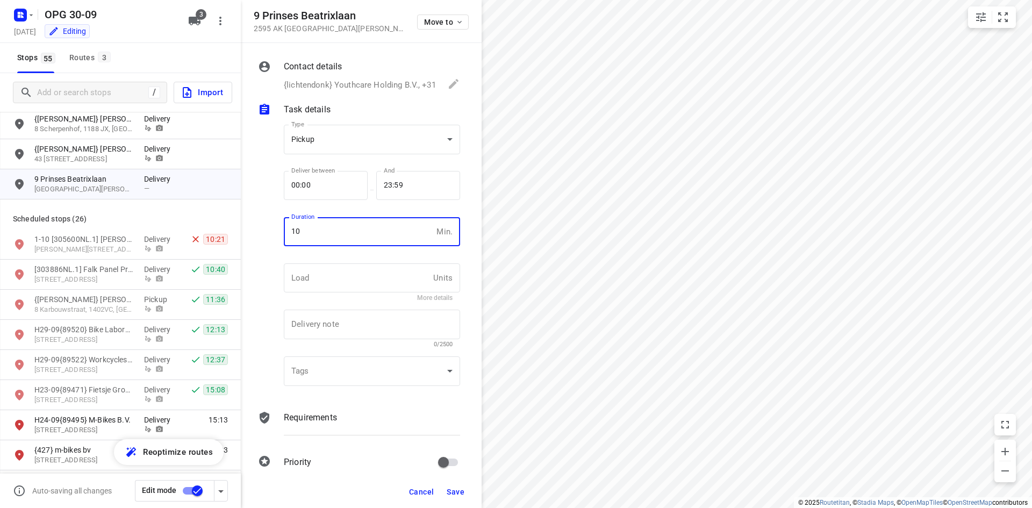
type input "10"
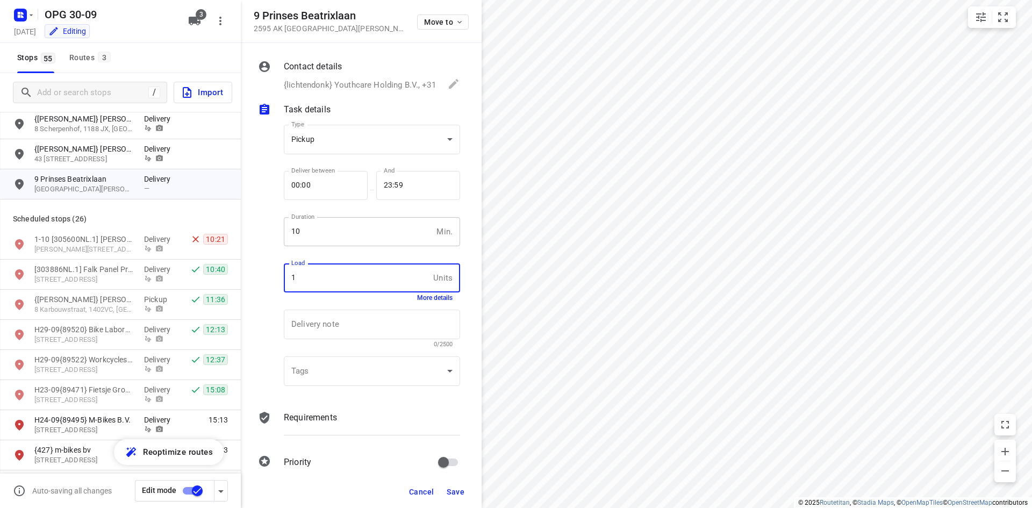
type input "1"
click at [329, 407] on div "Contact details {lichtendonk} Youthcare Holding B.V., +31 Name {lichtendonk} Yo…" at bounding box center [361, 259] width 241 height 433
click at [302, 426] on div "Requirements" at bounding box center [372, 427] width 181 height 37
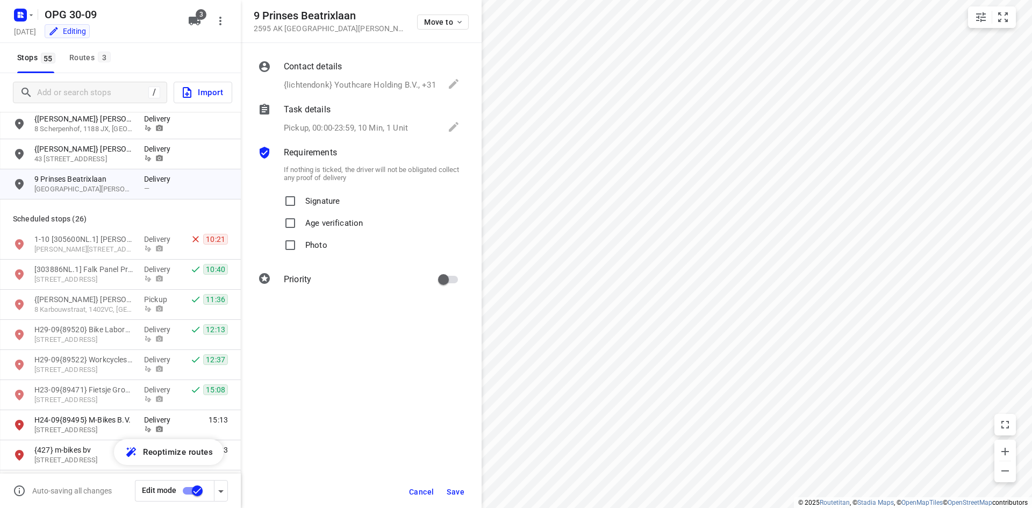
click at [324, 197] on p "Signature" at bounding box center [322, 198] width 34 height 16
click at [301, 197] on input "Signature" at bounding box center [291, 201] width 22 height 22
checkbox input "true"
click at [318, 239] on p "Photo" at bounding box center [316, 242] width 22 height 16
click at [301, 239] on input "Photo" at bounding box center [291, 245] width 22 height 22
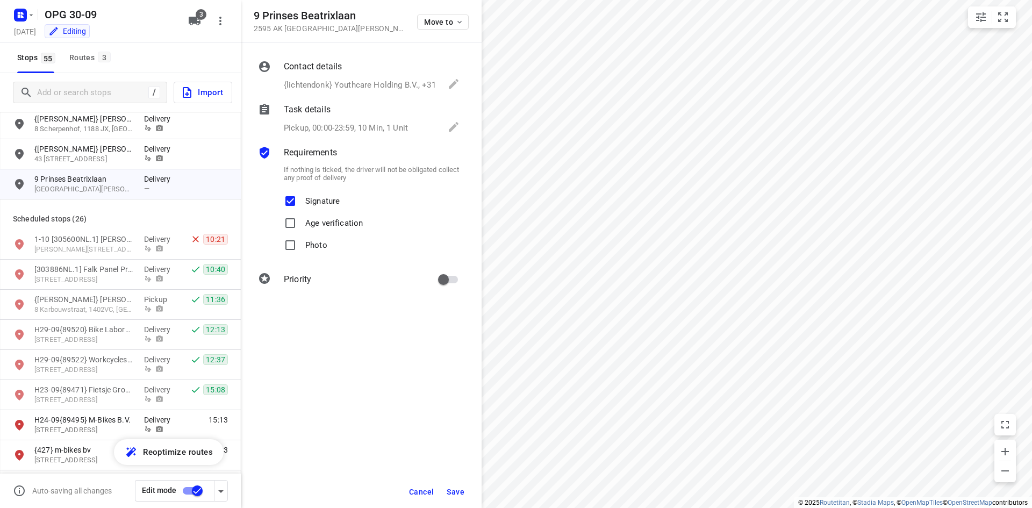
checkbox input "true"
click at [430, 278] on div "Priority" at bounding box center [372, 279] width 181 height 25
click at [456, 282] on input "primary checkbox" at bounding box center [443, 279] width 61 height 20
checkbox input "true"
click at [327, 87] on p "{lichtendonk} Youthcare Holding B.V., +31" at bounding box center [360, 85] width 152 height 12
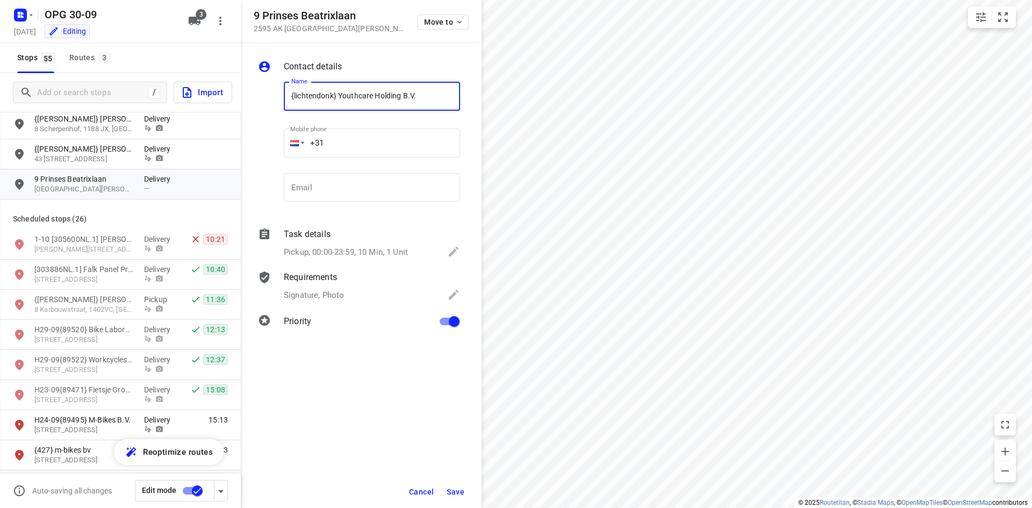
click at [289, 95] on input "{lichtendonk} Youthcare Holding B.V." at bounding box center [372, 96] width 176 height 29
type input "1-10 {lichtendonk} Youthcare Holding B.V."
click at [455, 489] on span "Save" at bounding box center [456, 492] width 18 height 9
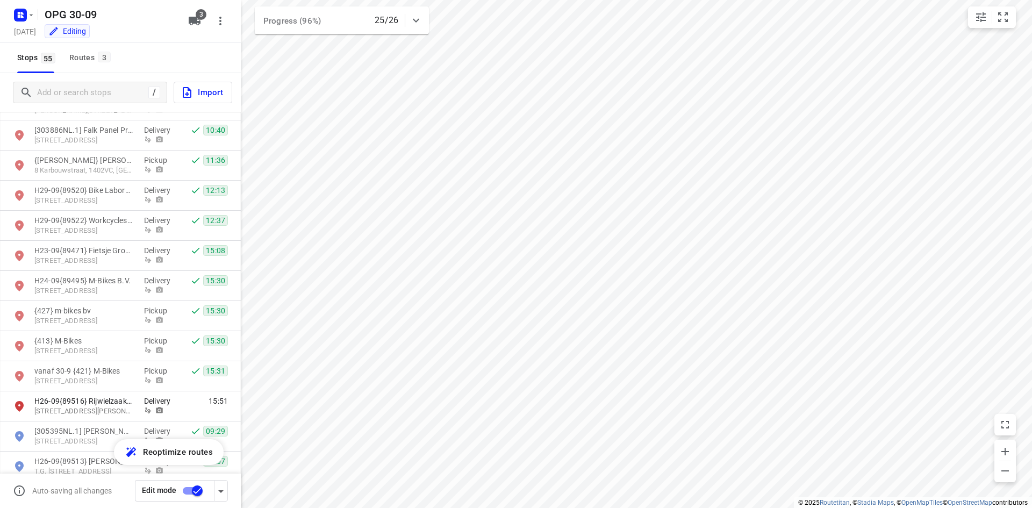
scroll to position [968, 0]
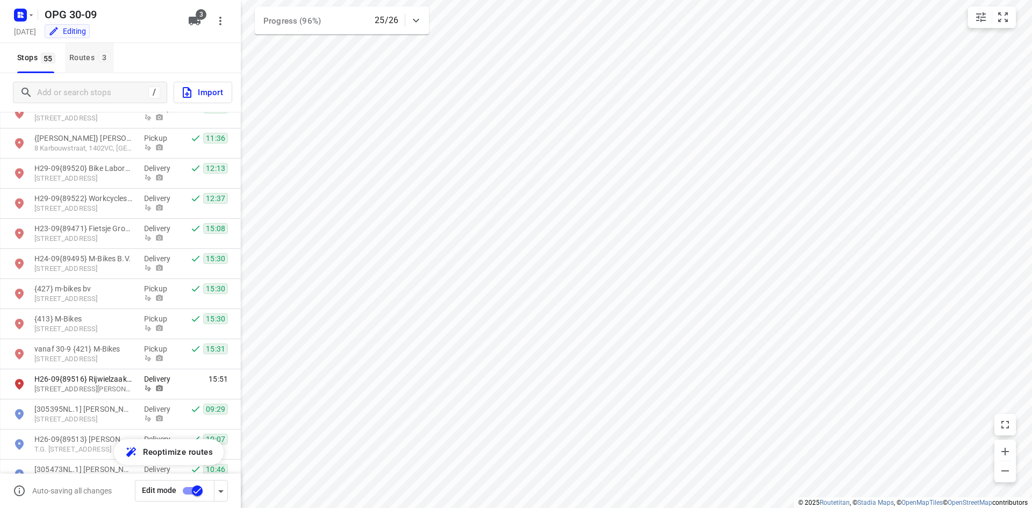
click at [102, 65] on button "Routes 3" at bounding box center [89, 58] width 49 height 30
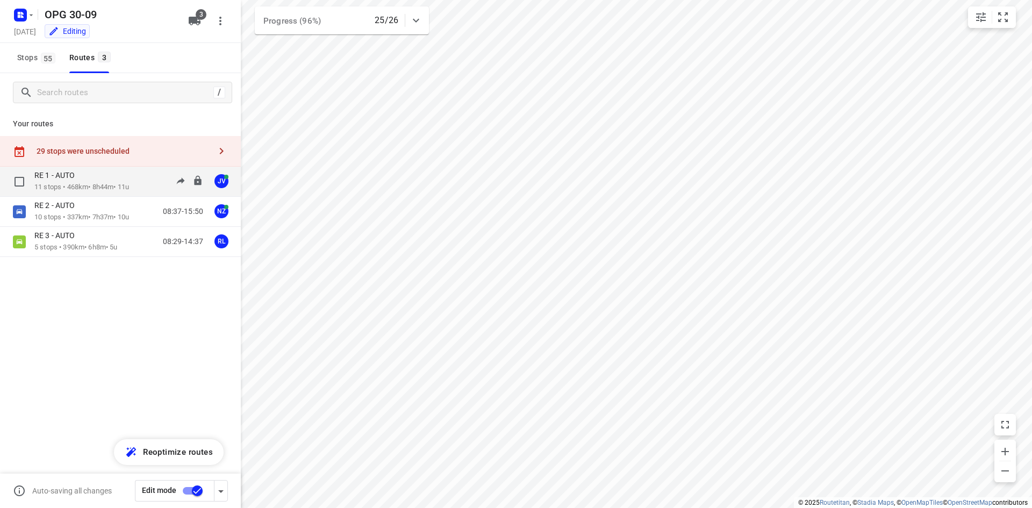
click at [103, 187] on p "11 stops • 468km • 8h44m • 11u" at bounding box center [81, 187] width 95 height 10
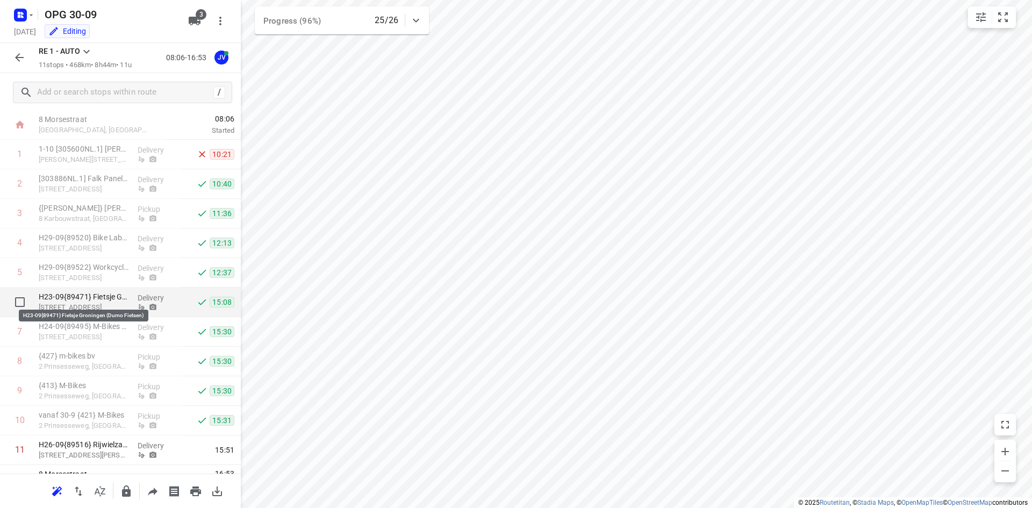
scroll to position [77, 0]
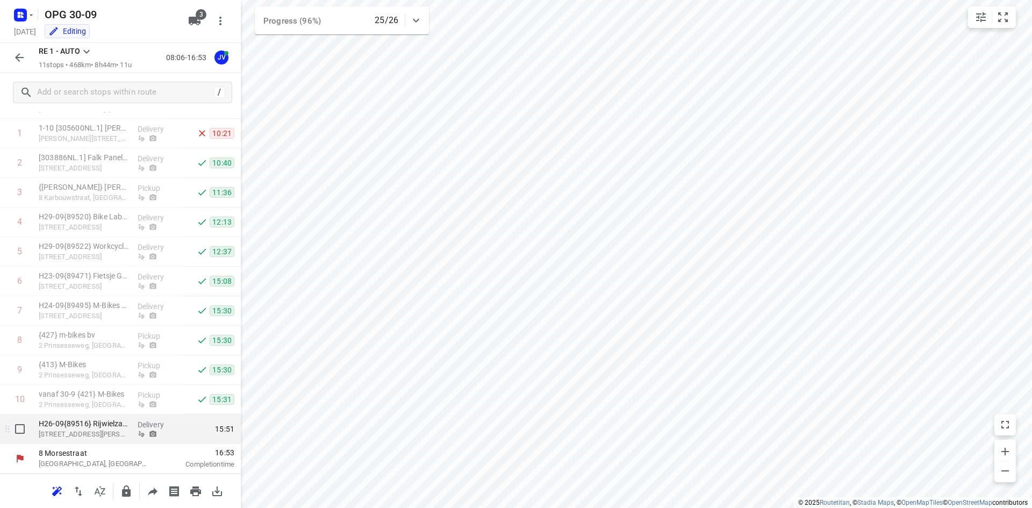
click at [133, 435] on div "Delivery" at bounding box center [157, 429] width 48 height 30
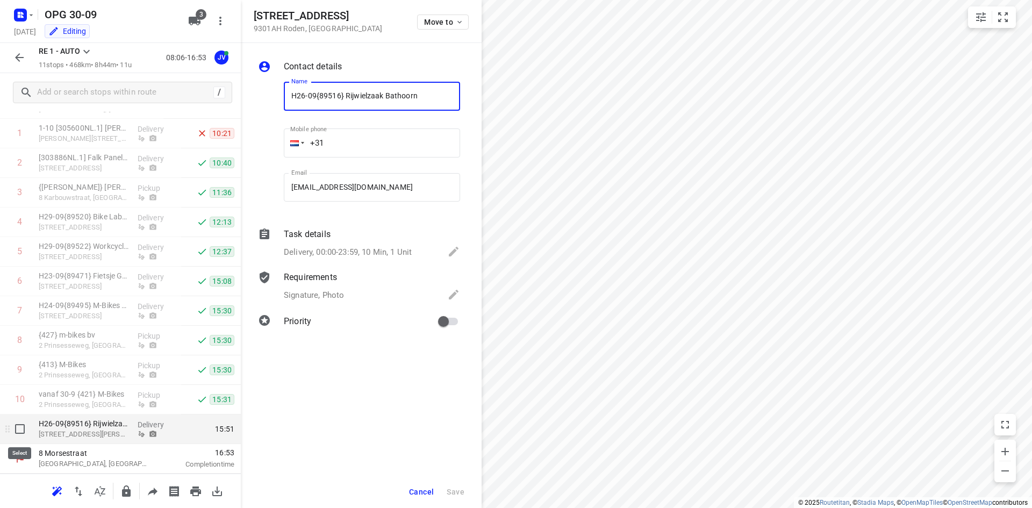
click at [18, 431] on input "checkbox" at bounding box center [20, 429] width 22 height 22
checkbox input "true"
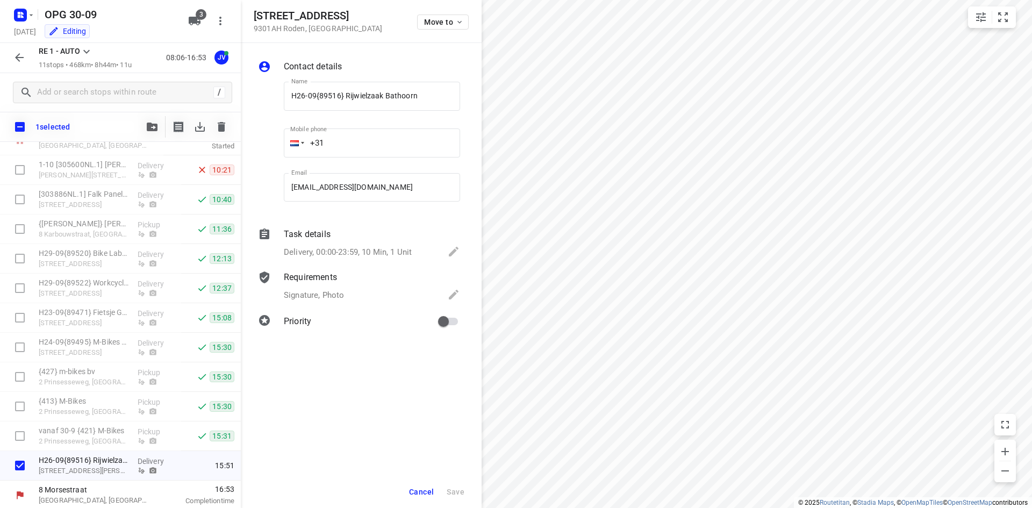
scroll to position [73, 0]
click at [148, 131] on icon "button" at bounding box center [152, 127] width 11 height 9
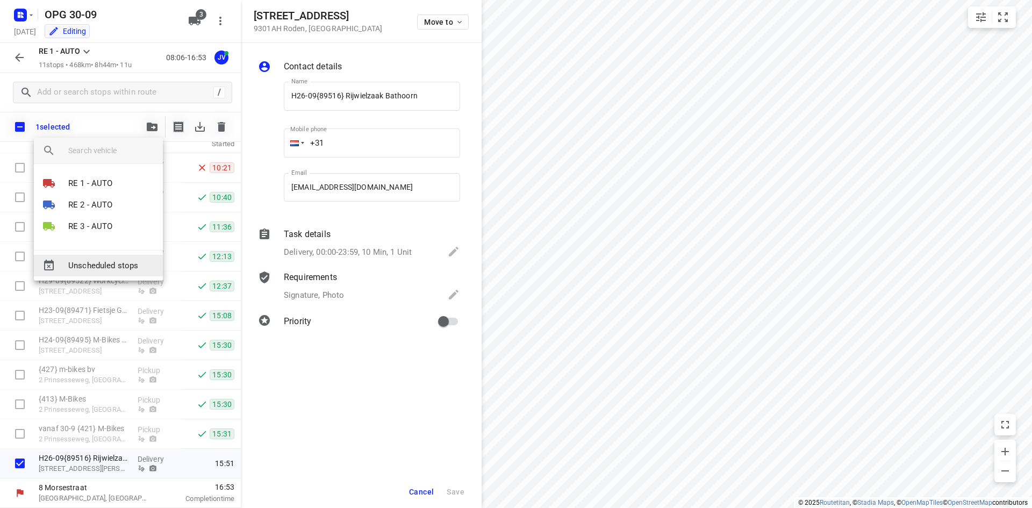
click at [137, 266] on span "Unscheduled stops" at bounding box center [111, 266] width 86 height 12
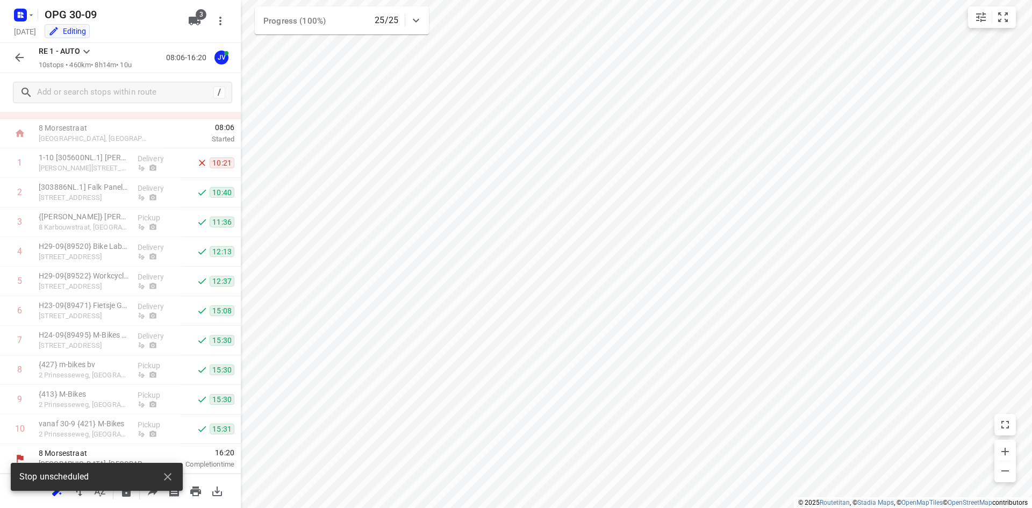
scroll to position [48, 0]
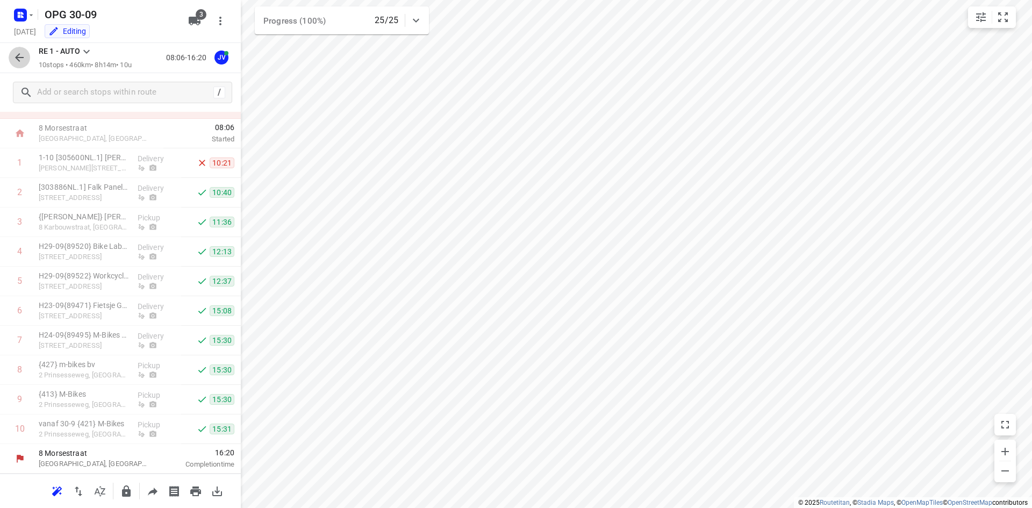
click at [25, 57] on icon "button" at bounding box center [19, 57] width 13 height 13
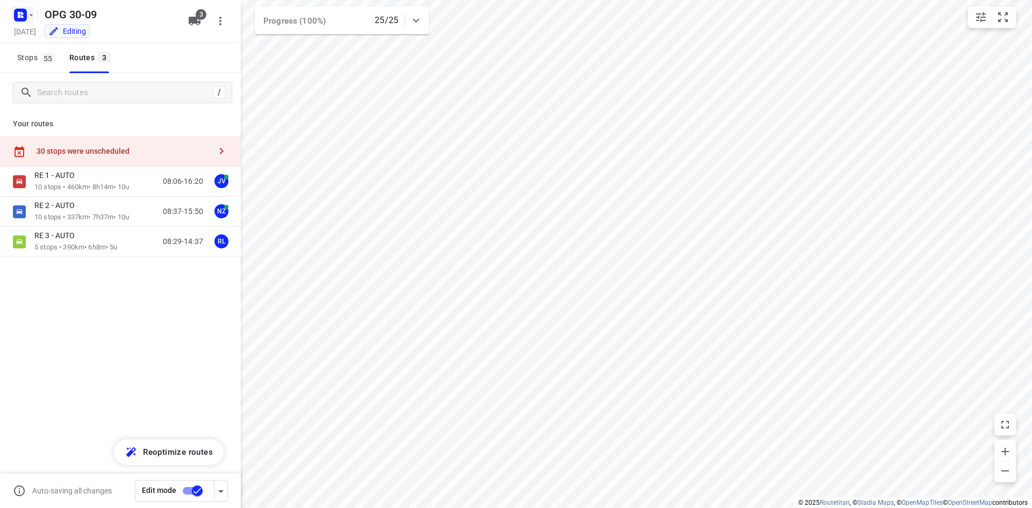
click at [26, 18] on rect "button" at bounding box center [20, 15] width 13 height 13
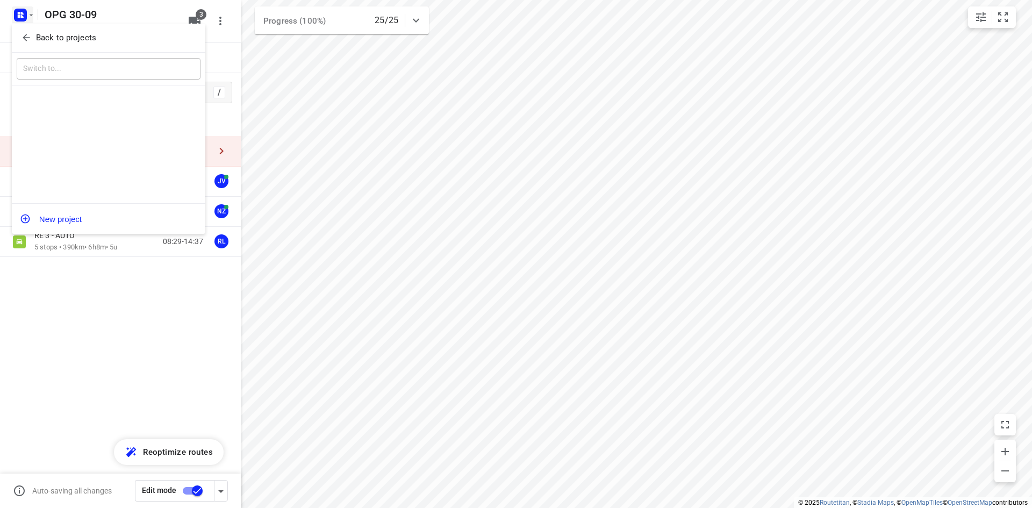
click at [30, 35] on icon "button" at bounding box center [26, 37] width 11 height 11
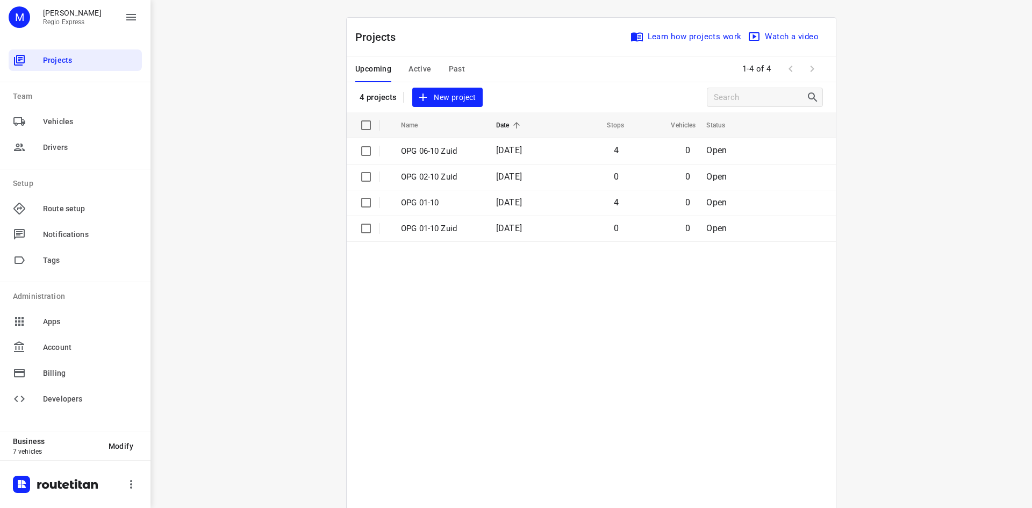
click at [424, 70] on span "Active" at bounding box center [420, 68] width 23 height 13
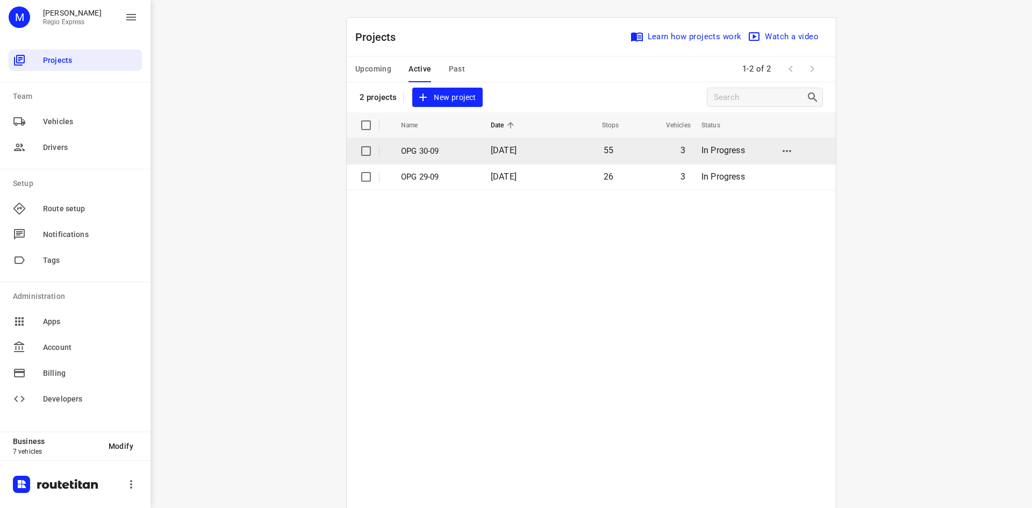
click at [471, 150] on td "OPG 30-09" at bounding box center [436, 151] width 92 height 26
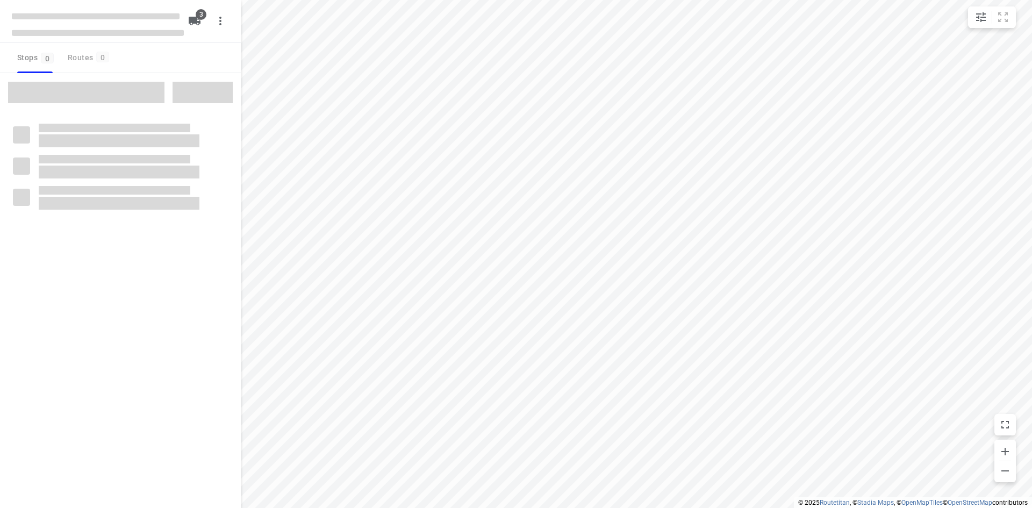
type input "distance"
